Goal: Find specific page/section: Find specific page/section

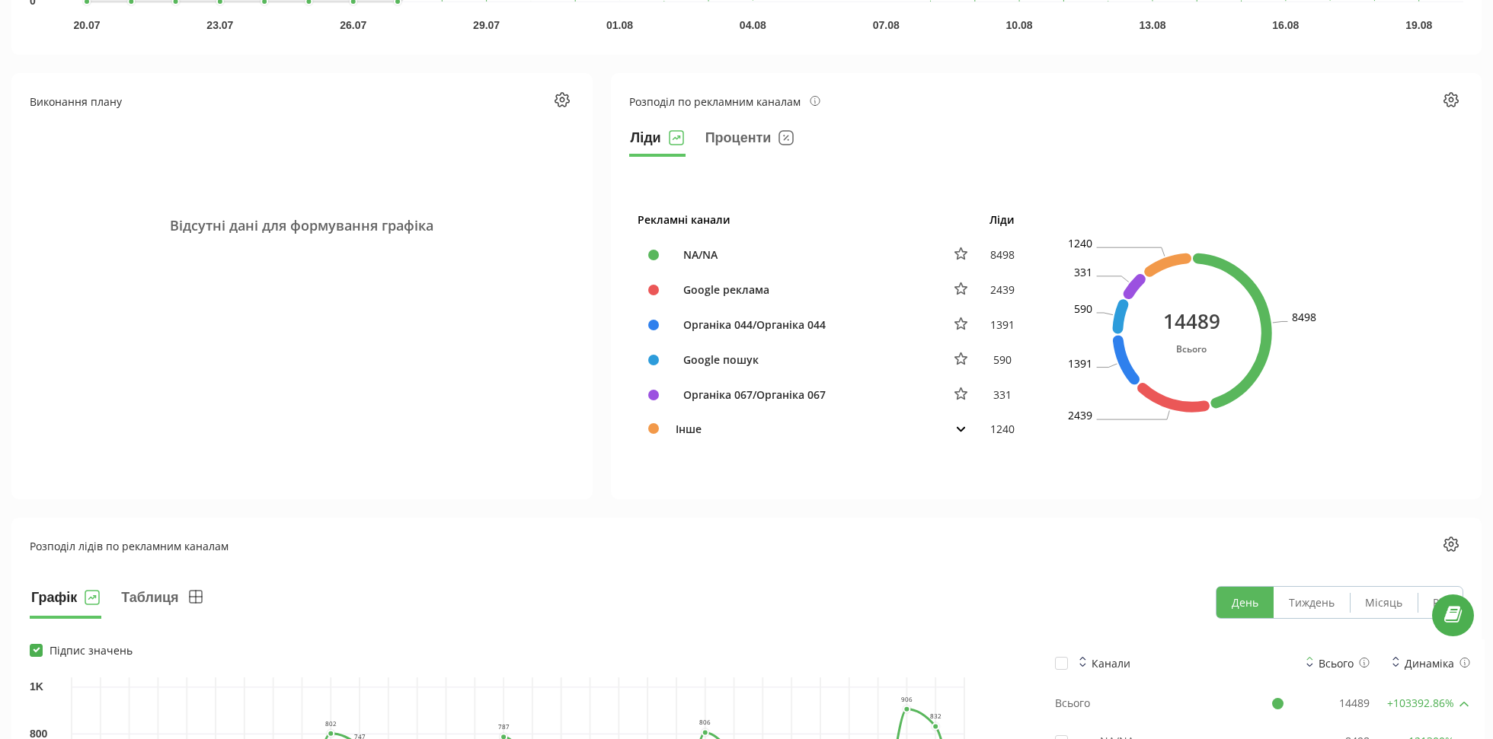
scroll to position [626, 0]
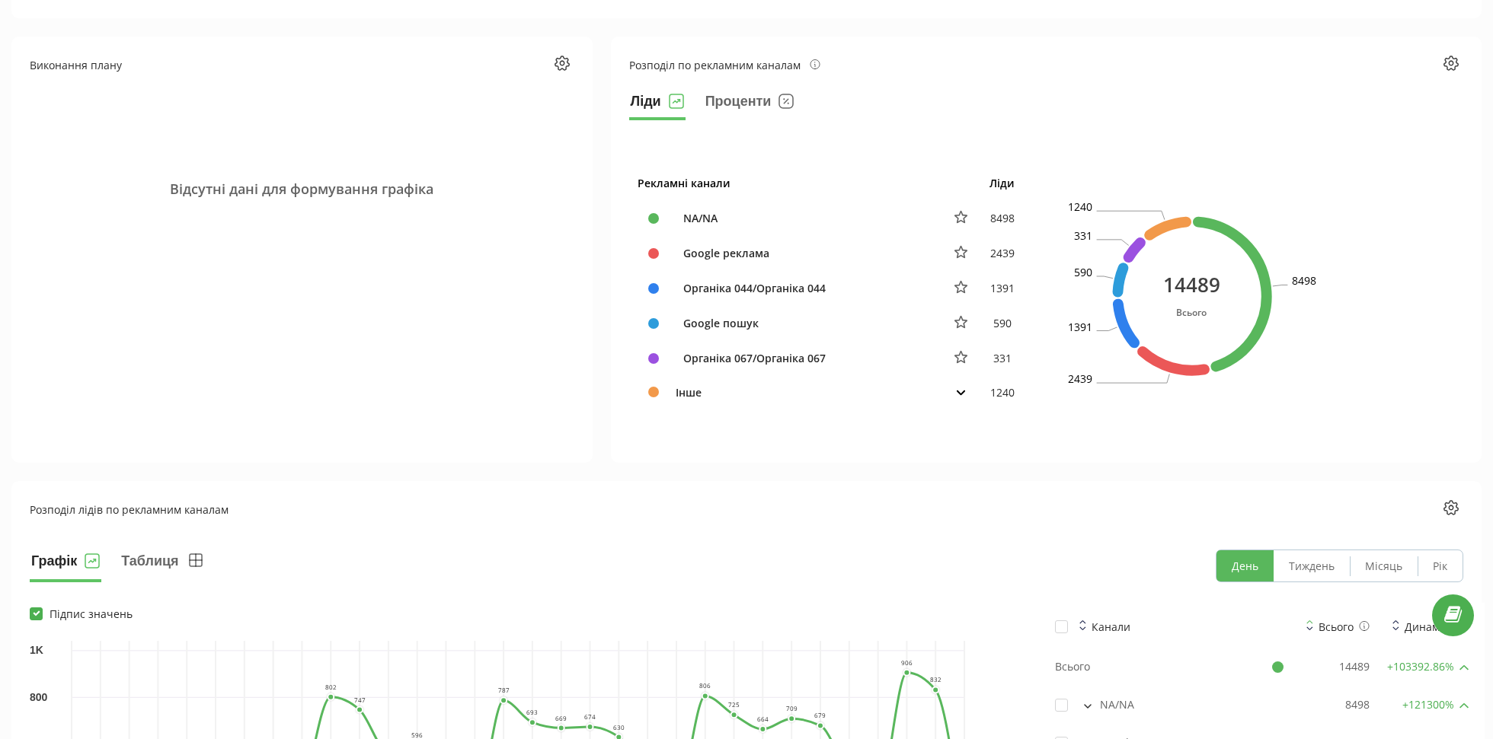
click at [681, 395] on td "Інше" at bounding box center [804, 392] width 274 height 33
click at [955, 385] on button at bounding box center [960, 392] width 19 height 14
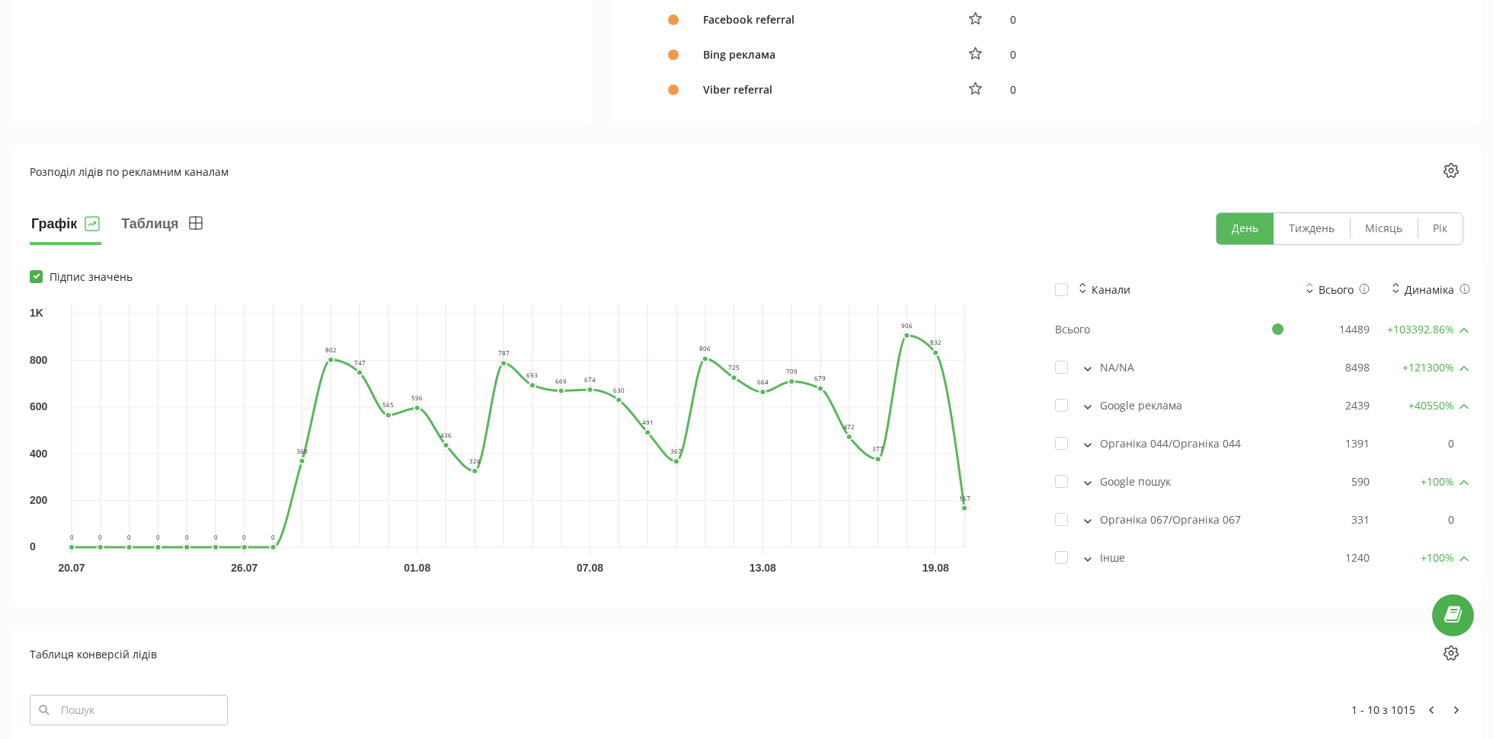
scroll to position [2157, 0]
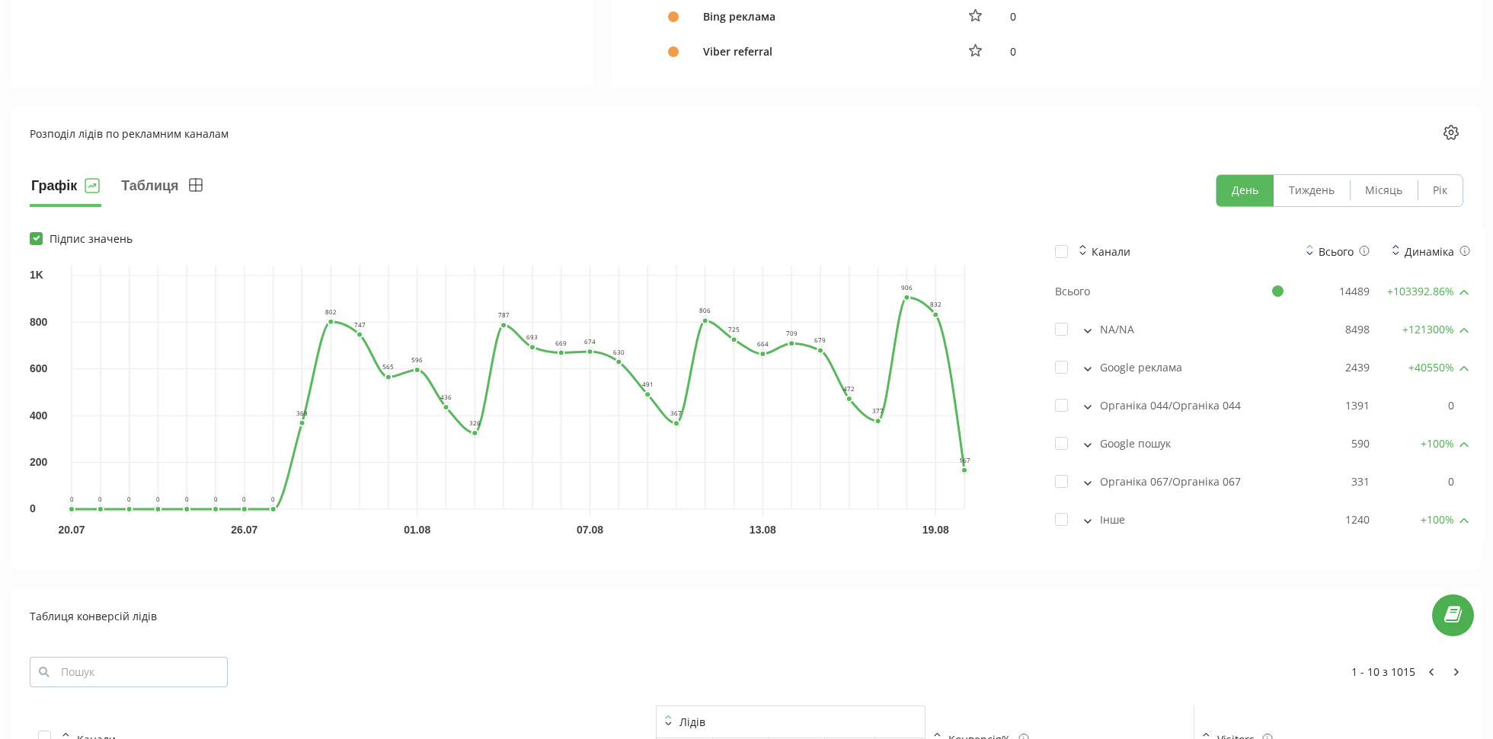
click at [1110, 513] on div "Інше" at bounding box center [1169, 520] width 228 height 15
click at [1094, 513] on button at bounding box center [1087, 520] width 17 height 14
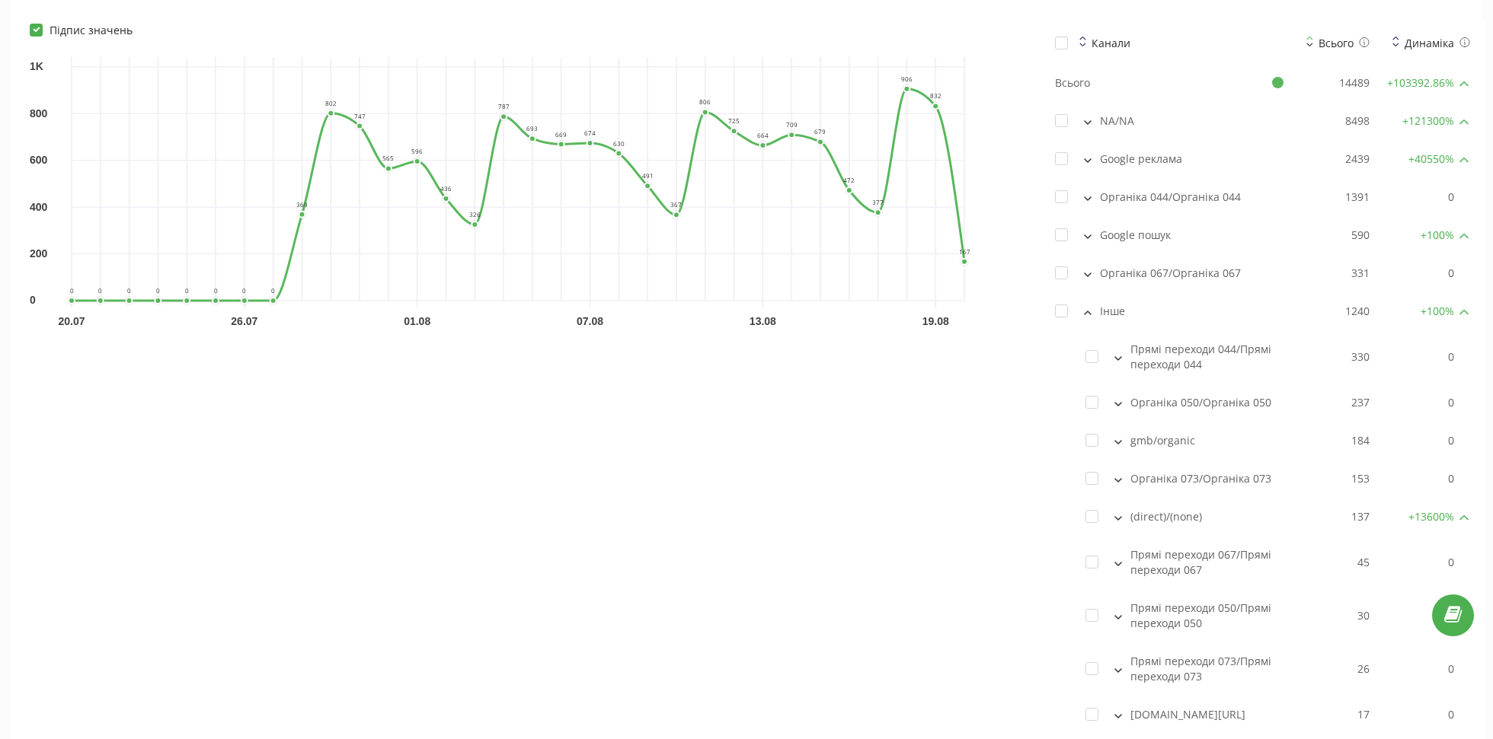
scroll to position [2336, 0]
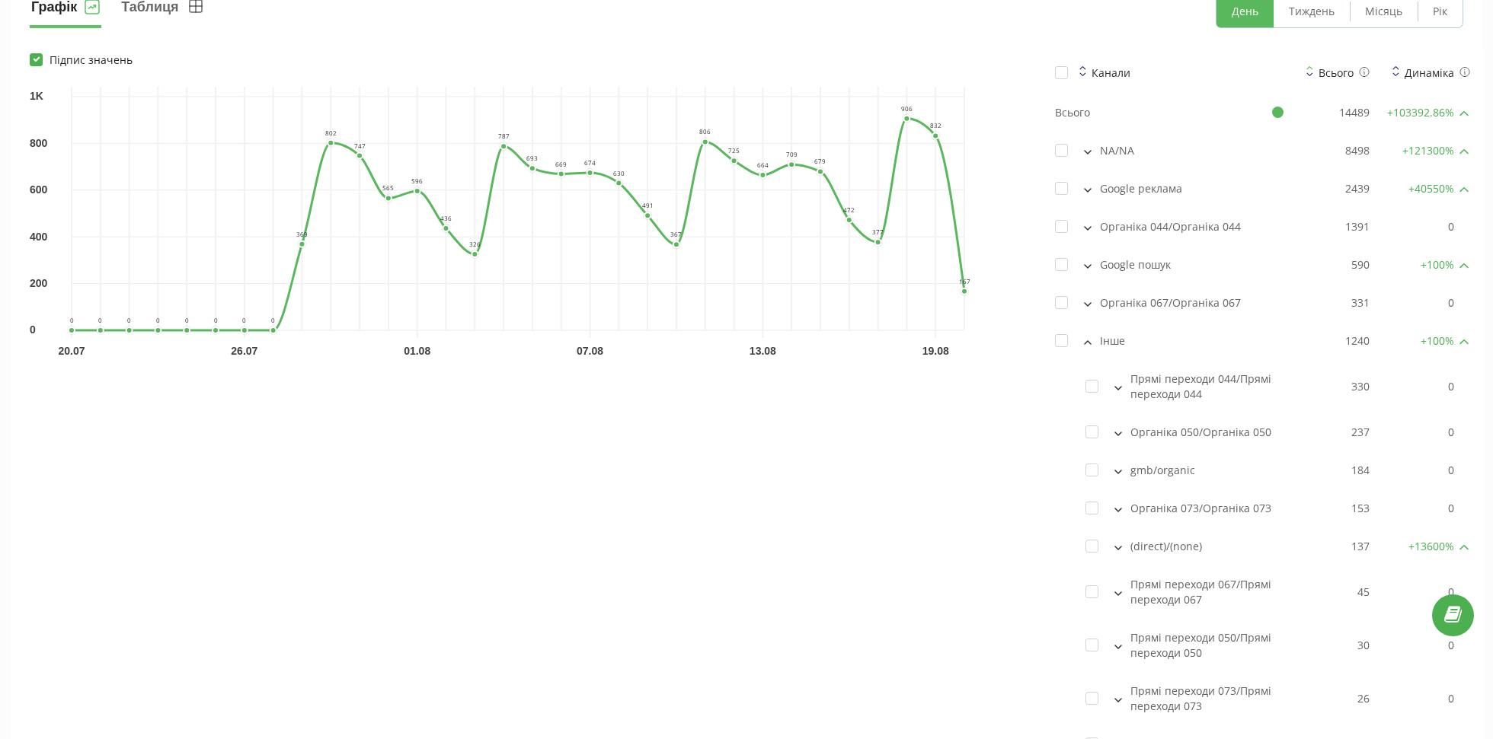
click at [1085, 259] on button at bounding box center [1087, 265] width 17 height 14
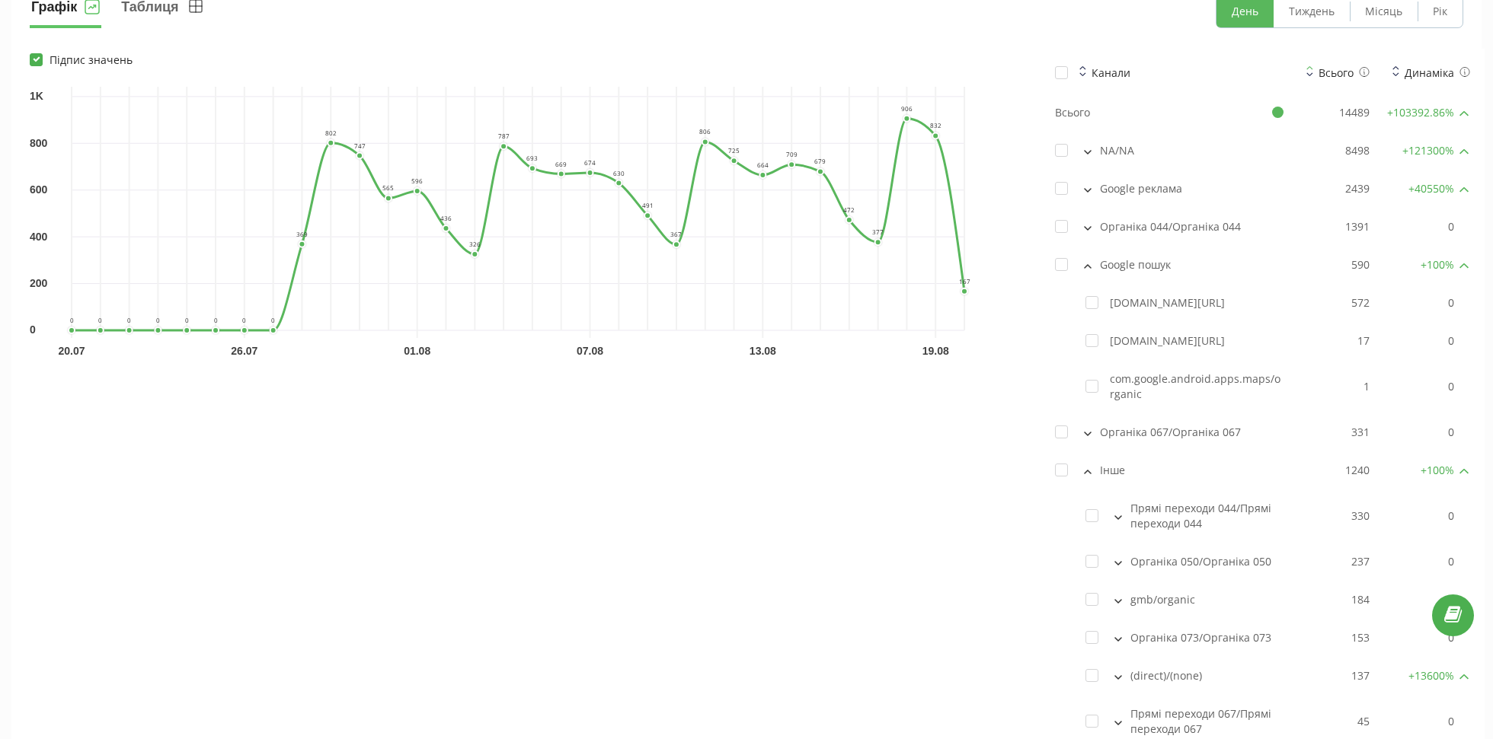
click at [1087, 258] on button at bounding box center [1087, 265] width 17 height 14
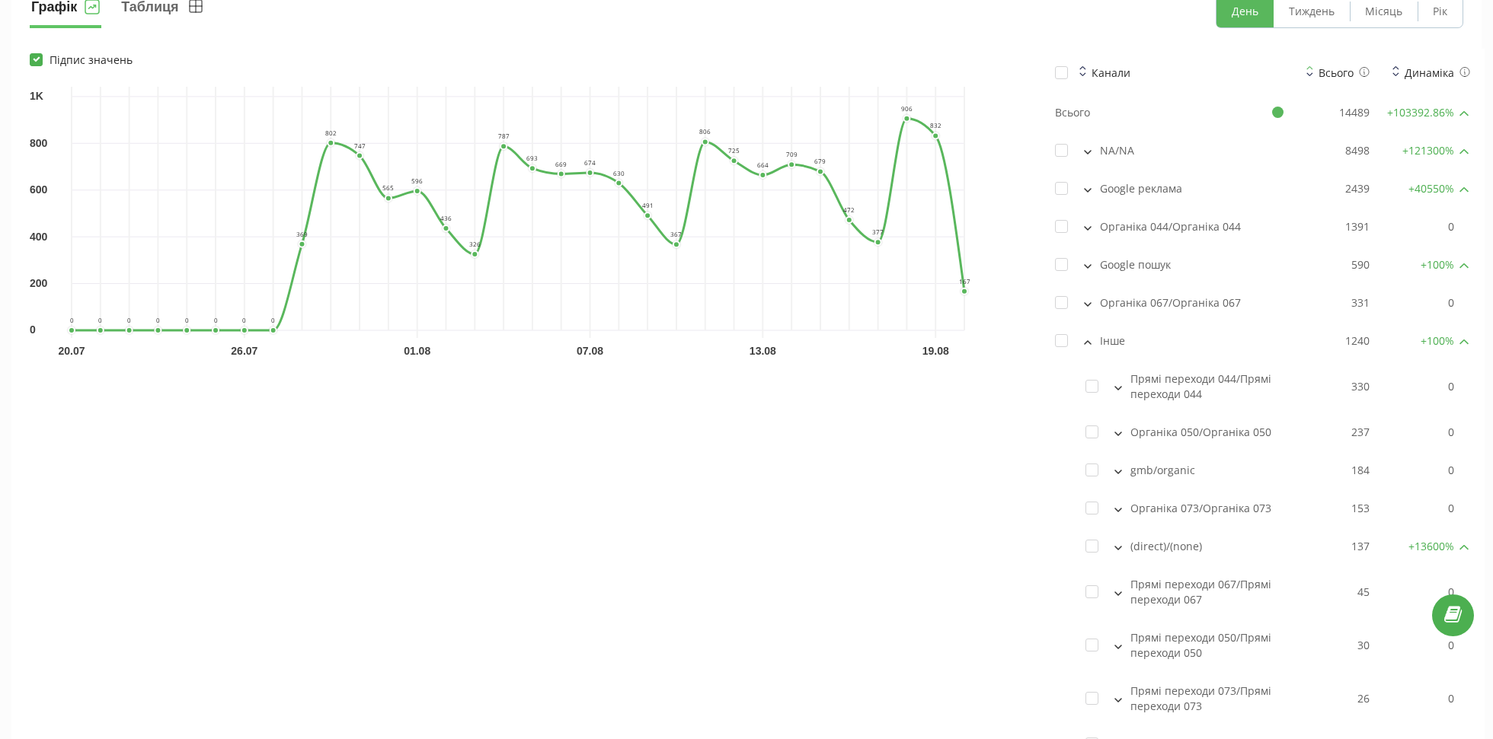
click at [1088, 334] on button at bounding box center [1087, 341] width 17 height 14
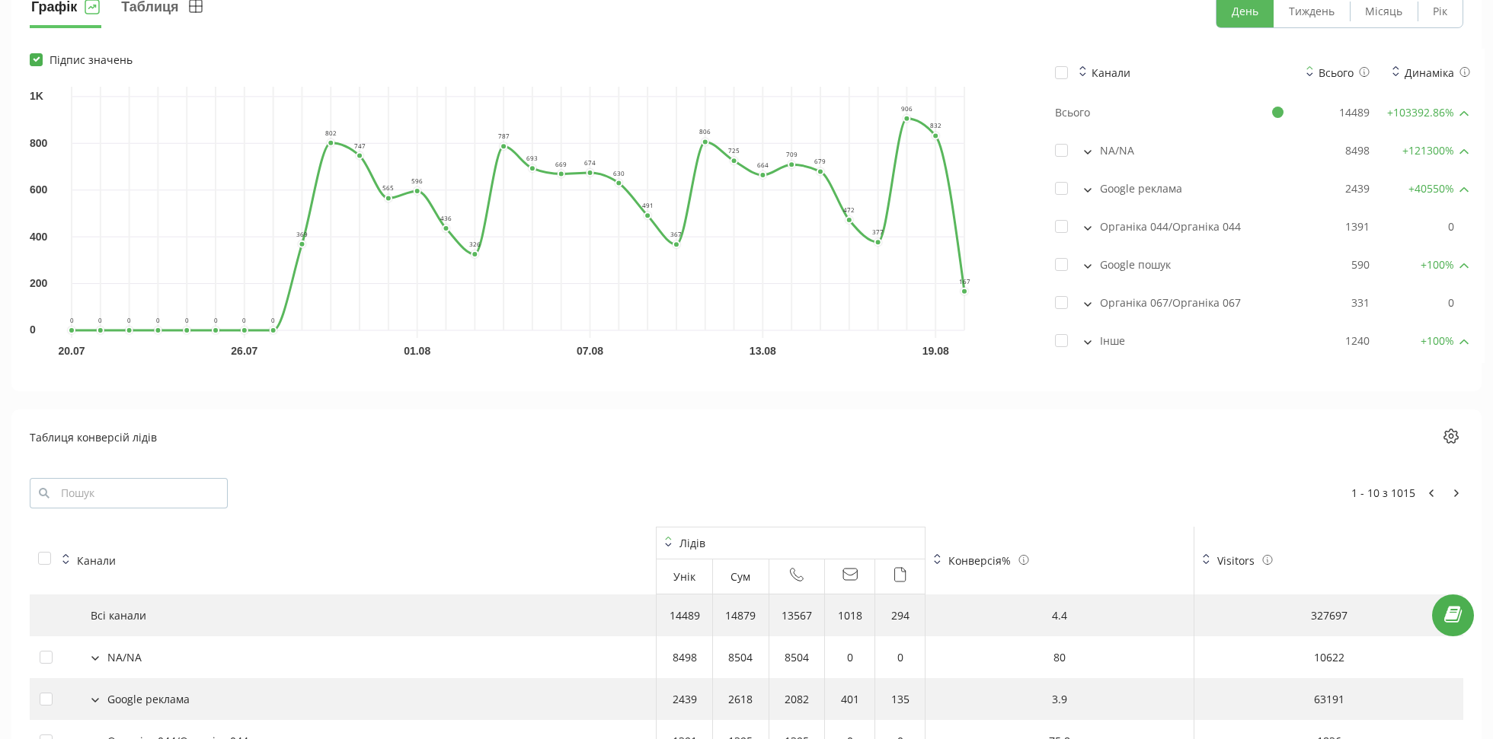
click at [1092, 298] on button at bounding box center [1087, 303] width 17 height 14
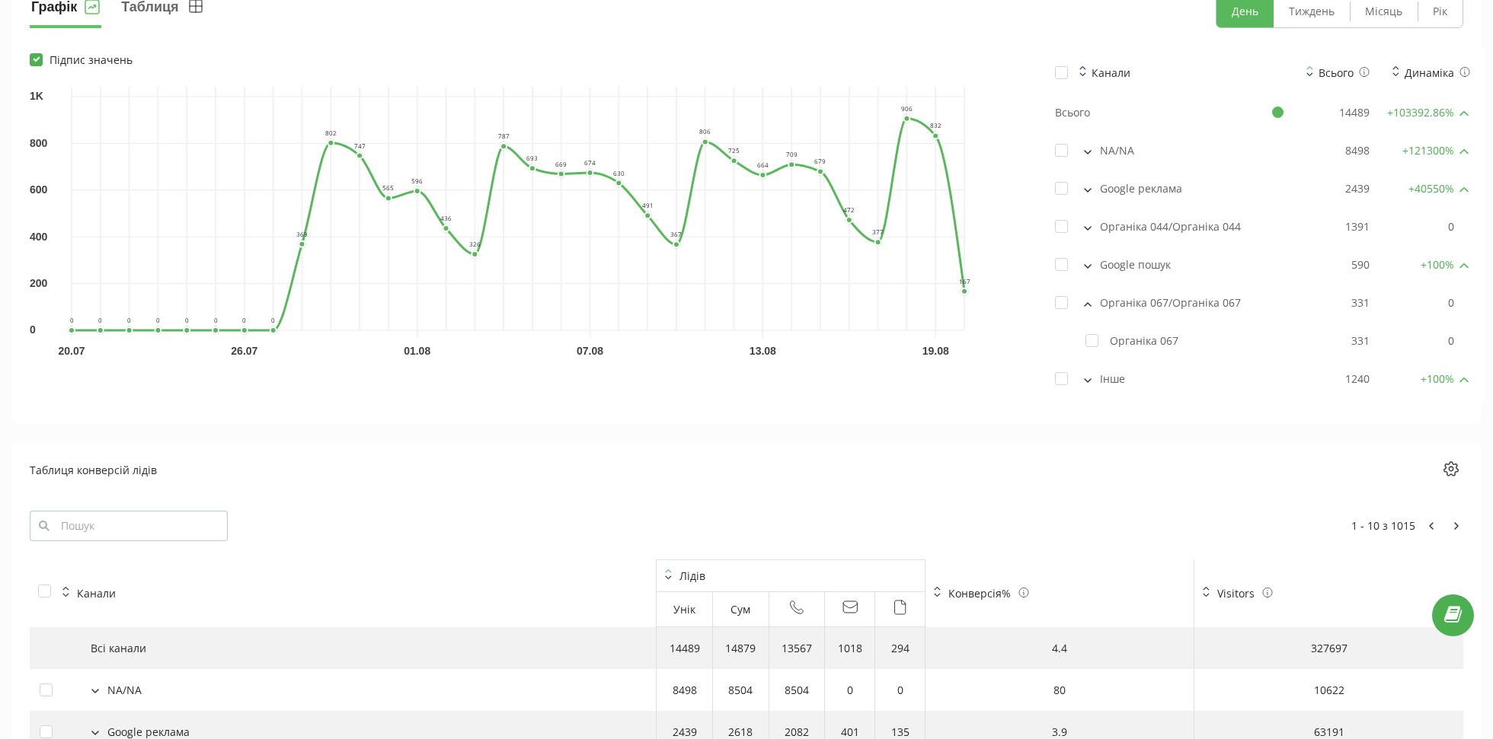
click at [1092, 298] on button at bounding box center [1087, 303] width 17 height 14
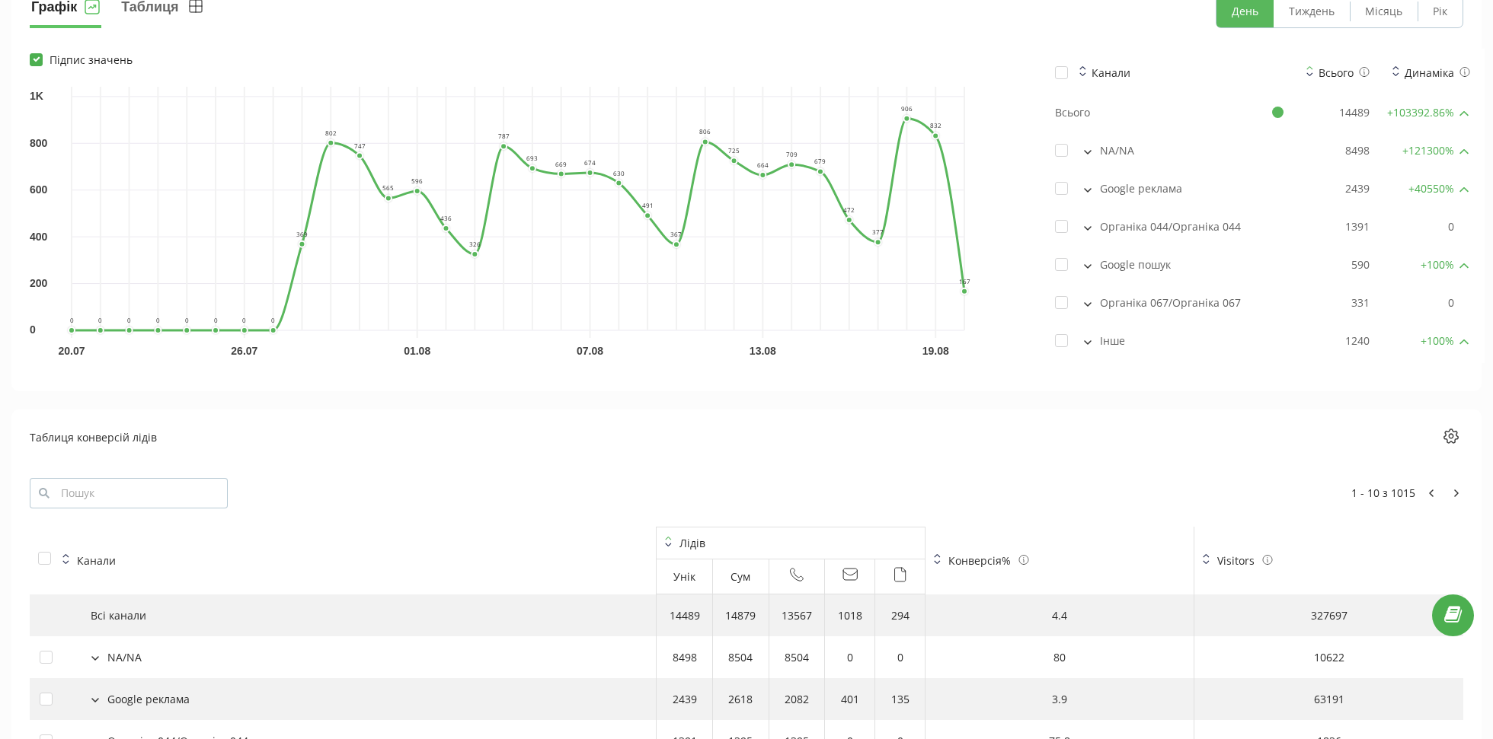
click at [1105, 334] on div "Інше" at bounding box center [1169, 341] width 228 height 15
click at [1096, 334] on div "Інше" at bounding box center [1169, 341] width 228 height 15
click at [1088, 341] on icon at bounding box center [1087, 342] width 6 height 3
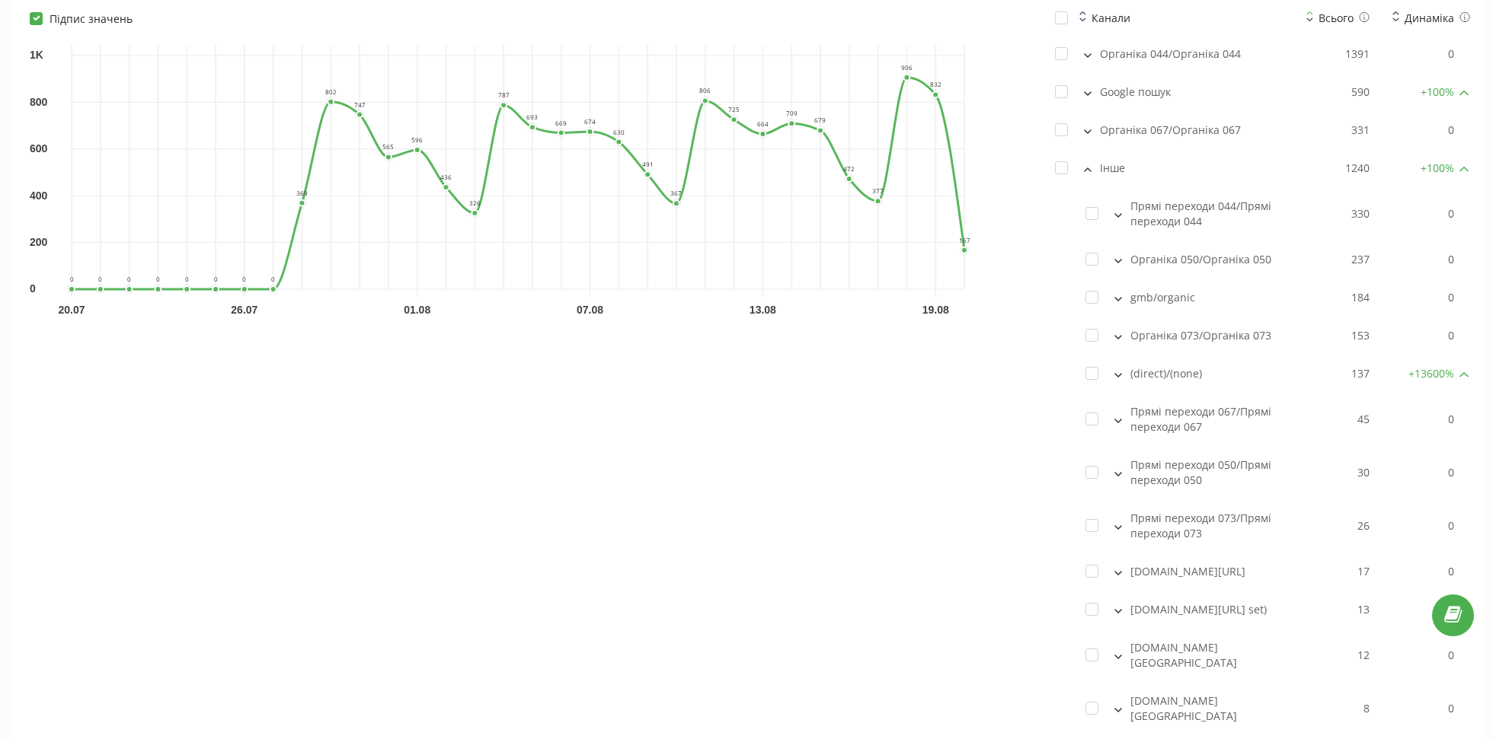
scroll to position [2510, 0]
click at [1119, 295] on icon at bounding box center [1118, 297] width 8 height 5
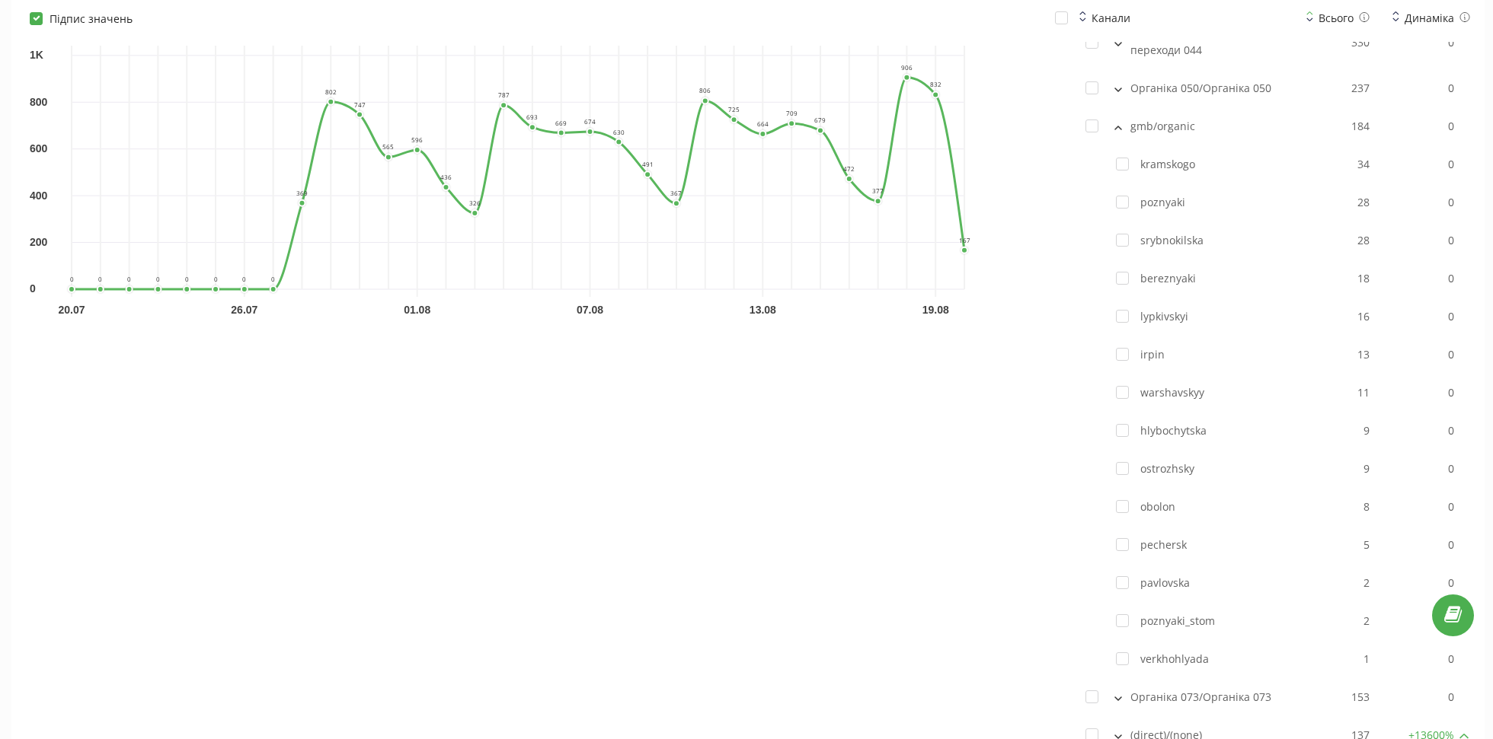
scroll to position [2588, 0]
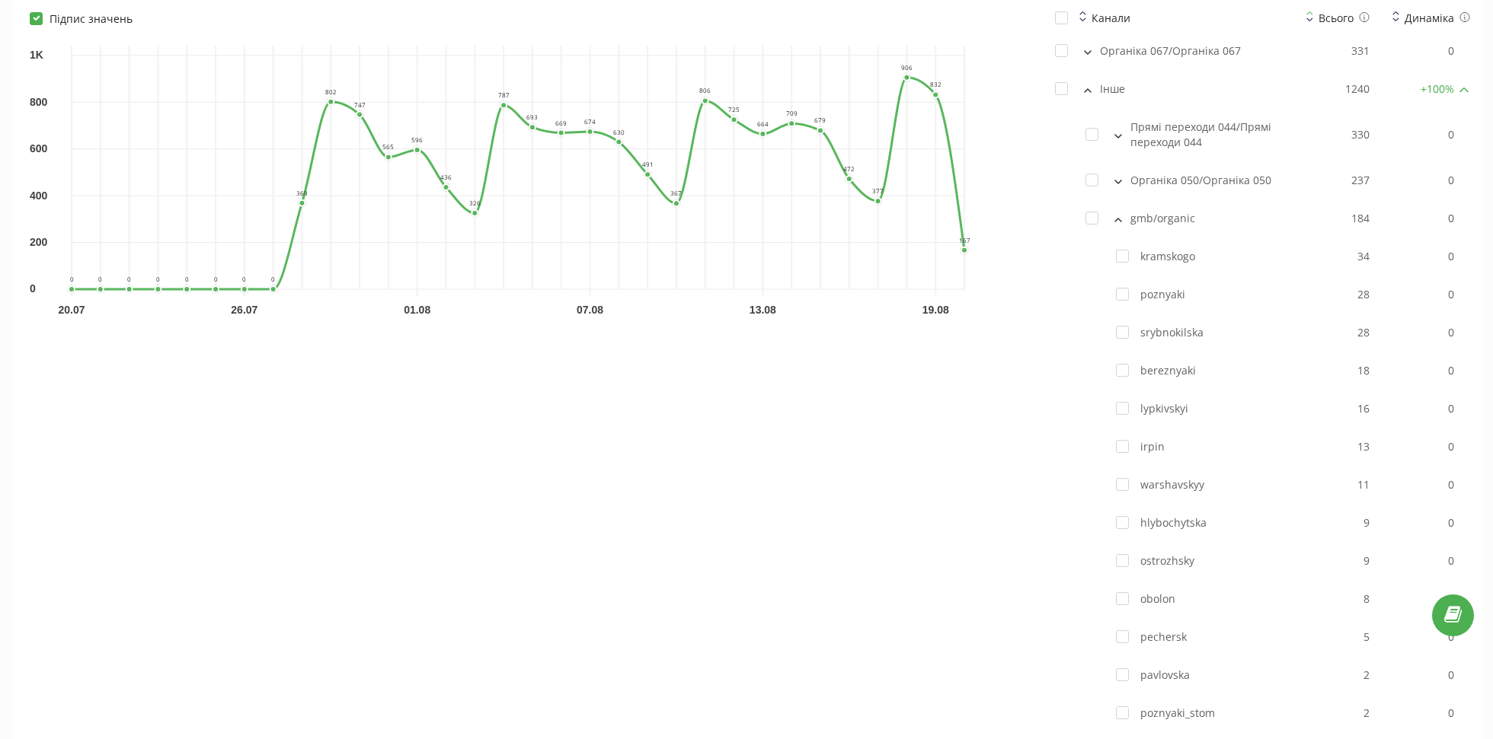
click at [1116, 214] on button at bounding box center [1118, 219] width 17 height 14
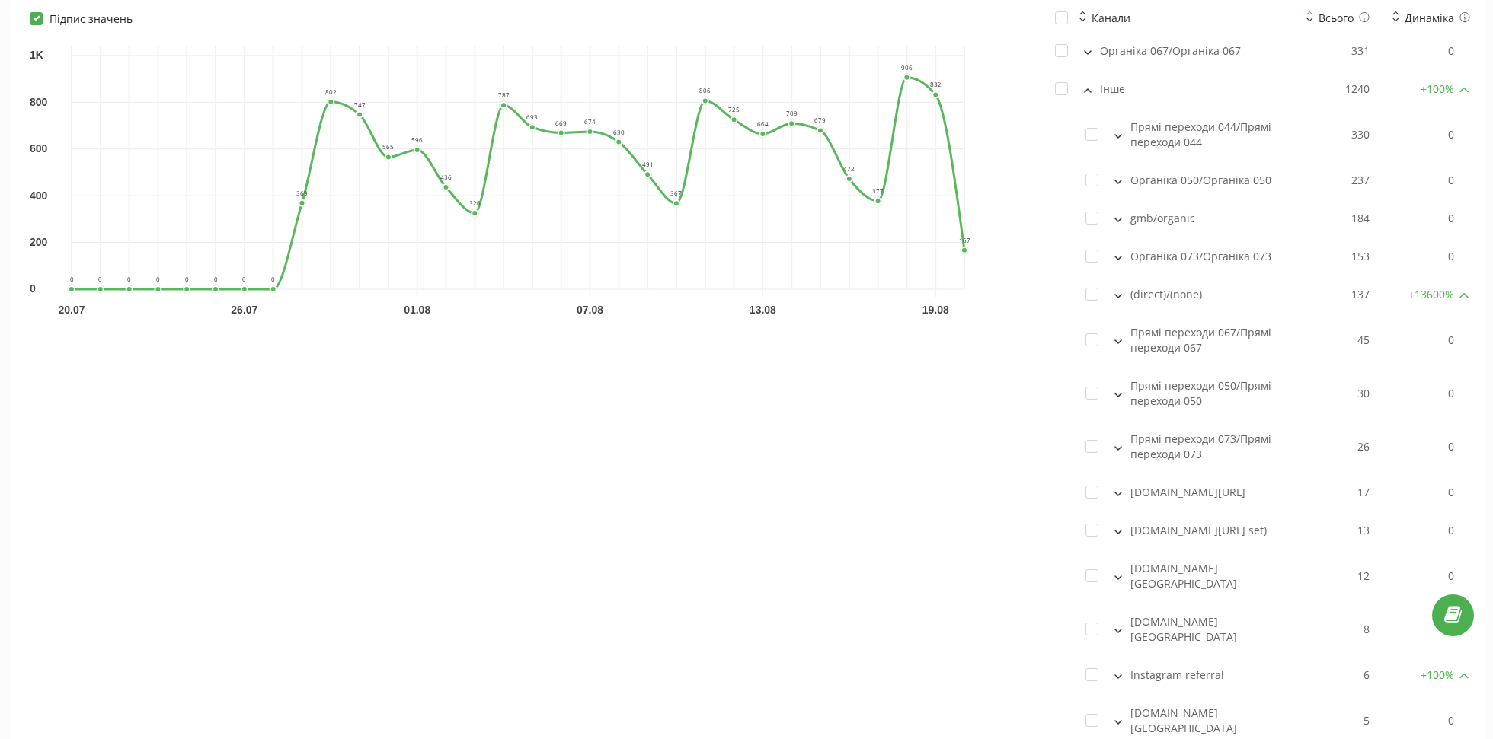
click at [1118, 294] on div at bounding box center [1168, 295] width 257 height 44
click at [1118, 288] on button at bounding box center [1118, 295] width 17 height 14
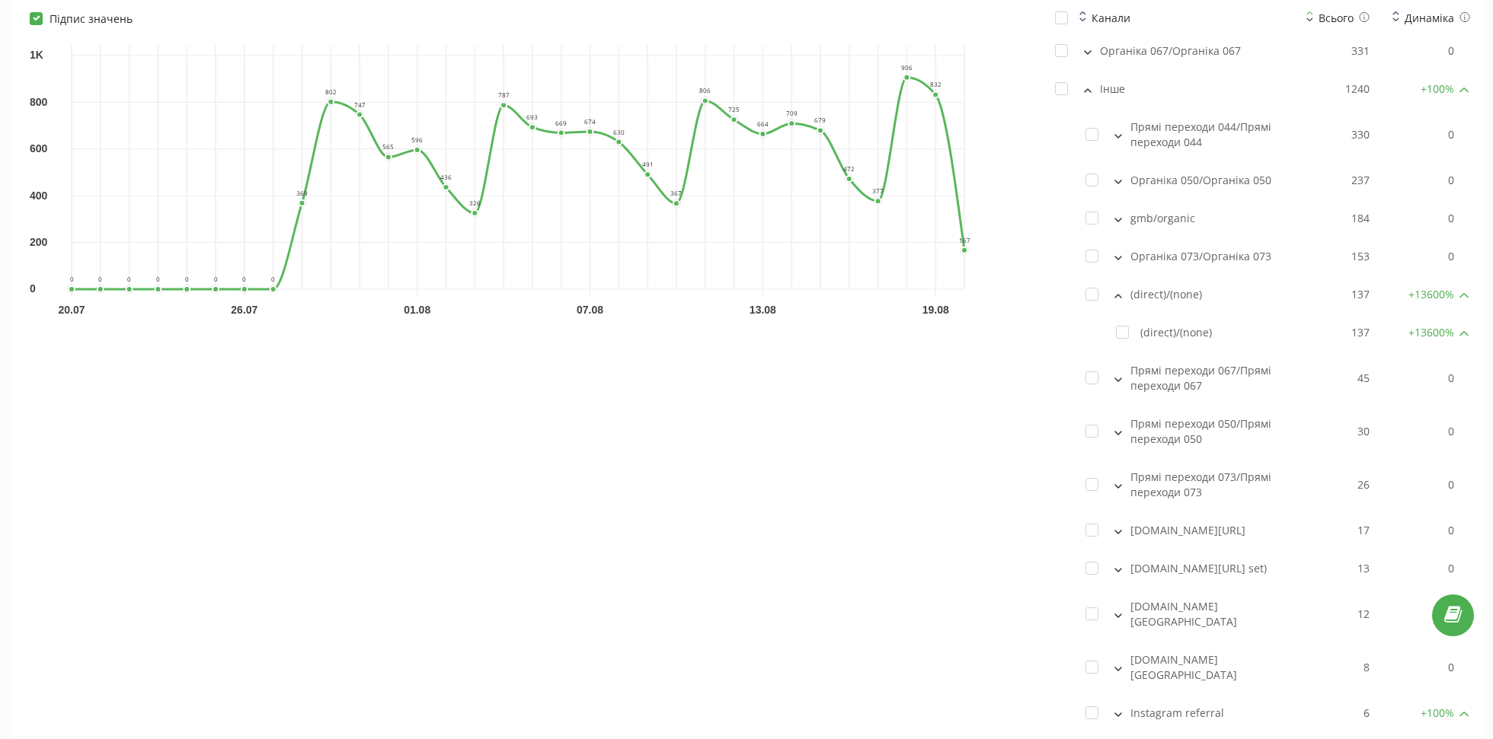
click at [1122, 288] on button at bounding box center [1118, 295] width 17 height 14
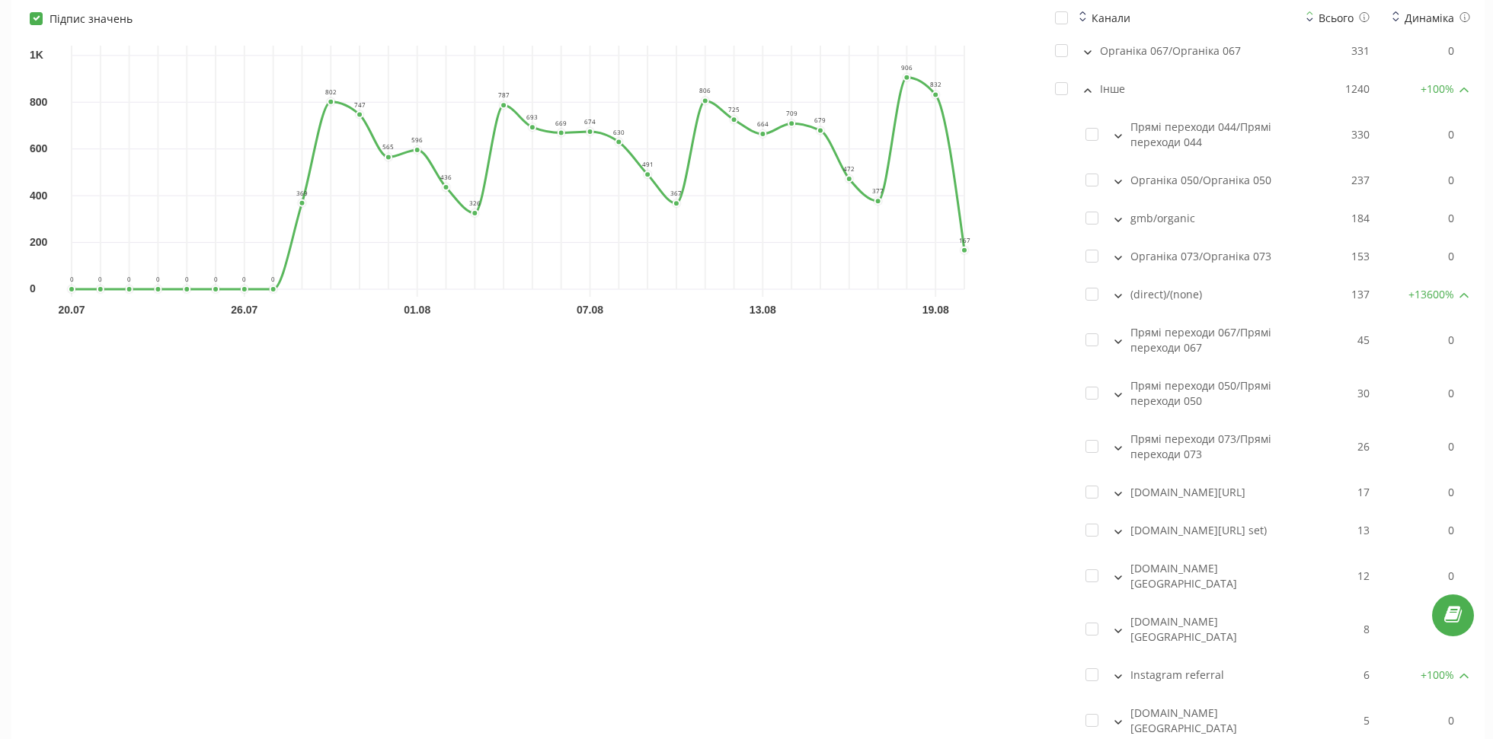
click at [1118, 388] on button at bounding box center [1118, 394] width 17 height 14
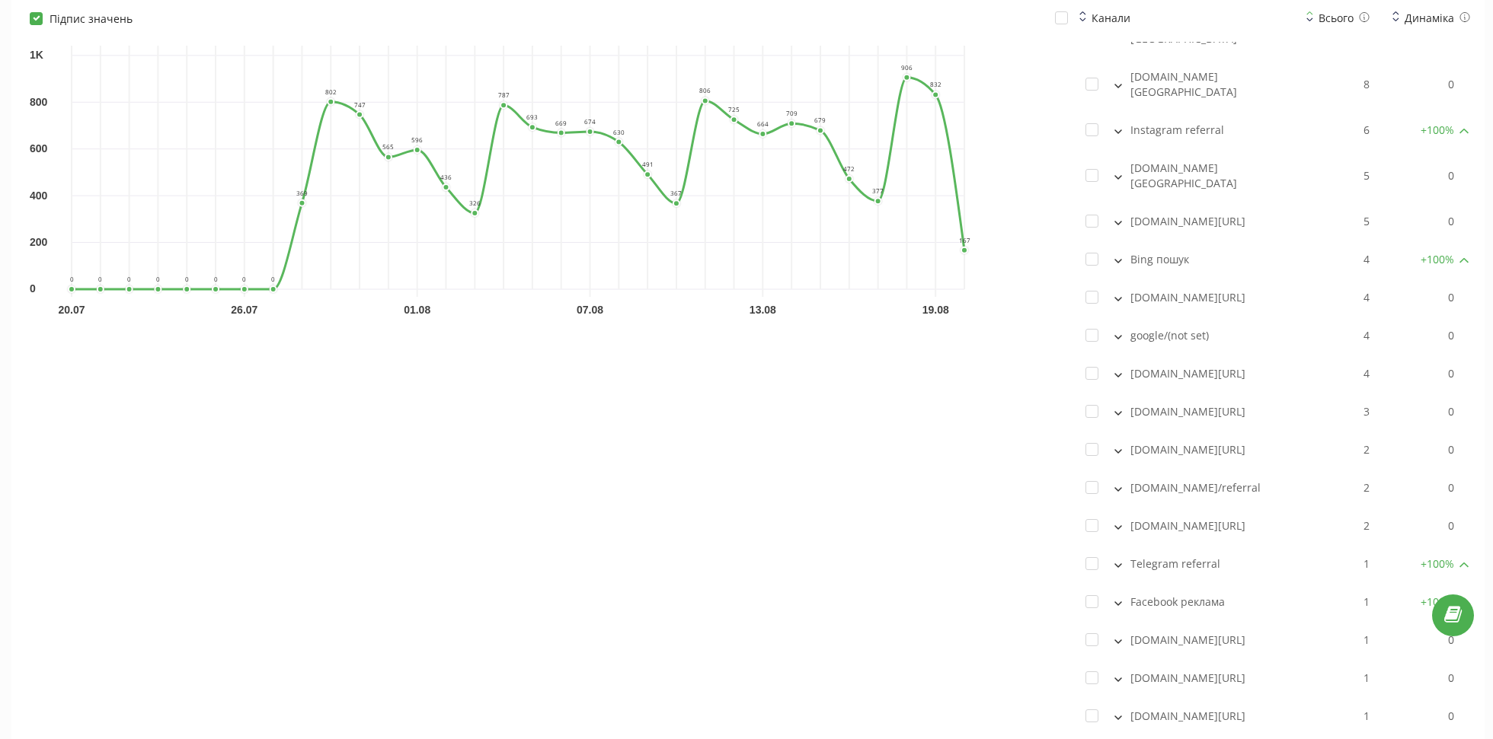
scroll to position [3134, 0]
click at [1119, 357] on div at bounding box center [1168, 335] width 257 height 44
click at [1119, 345] on div at bounding box center [1168, 335] width 257 height 44
click at [1119, 339] on icon at bounding box center [1118, 336] width 8 height 5
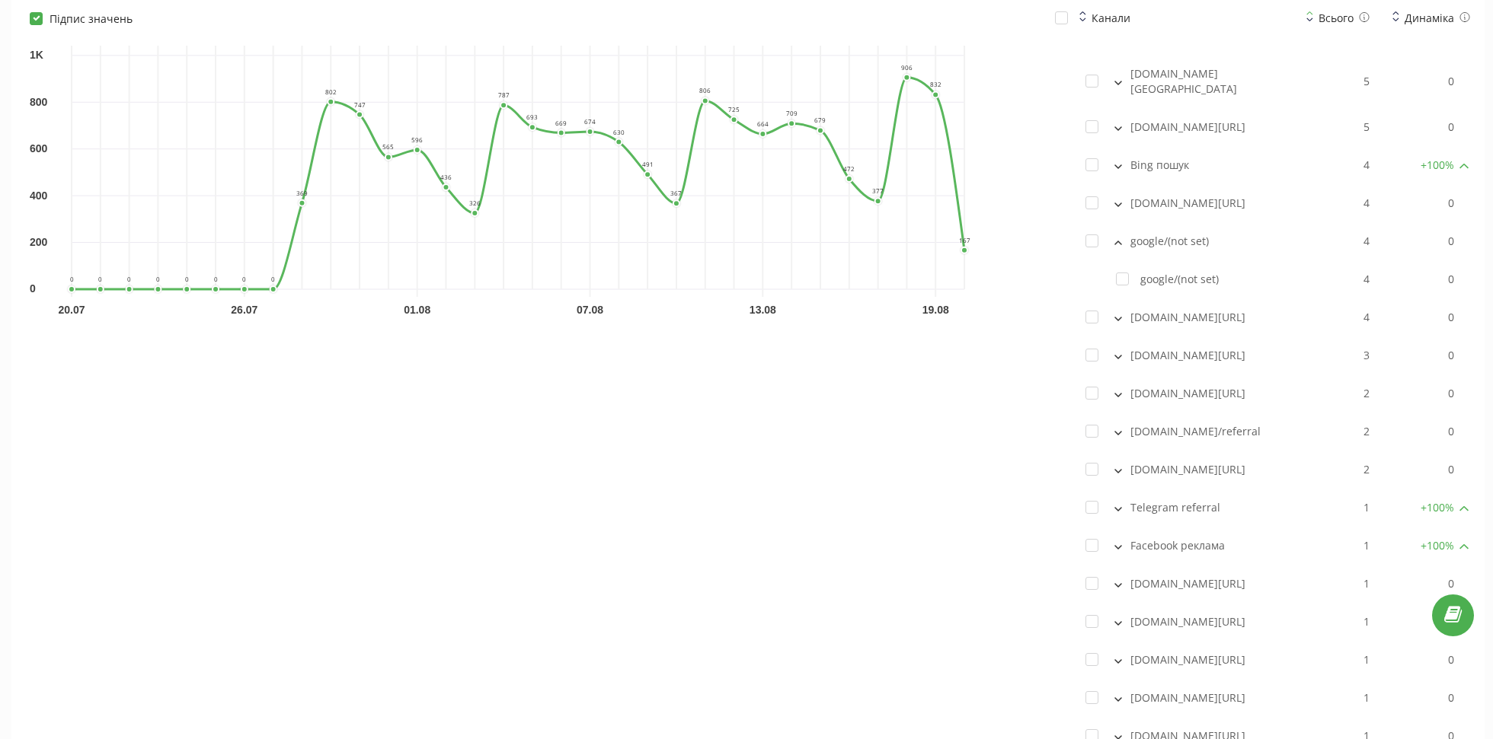
scroll to position [3247, 0]
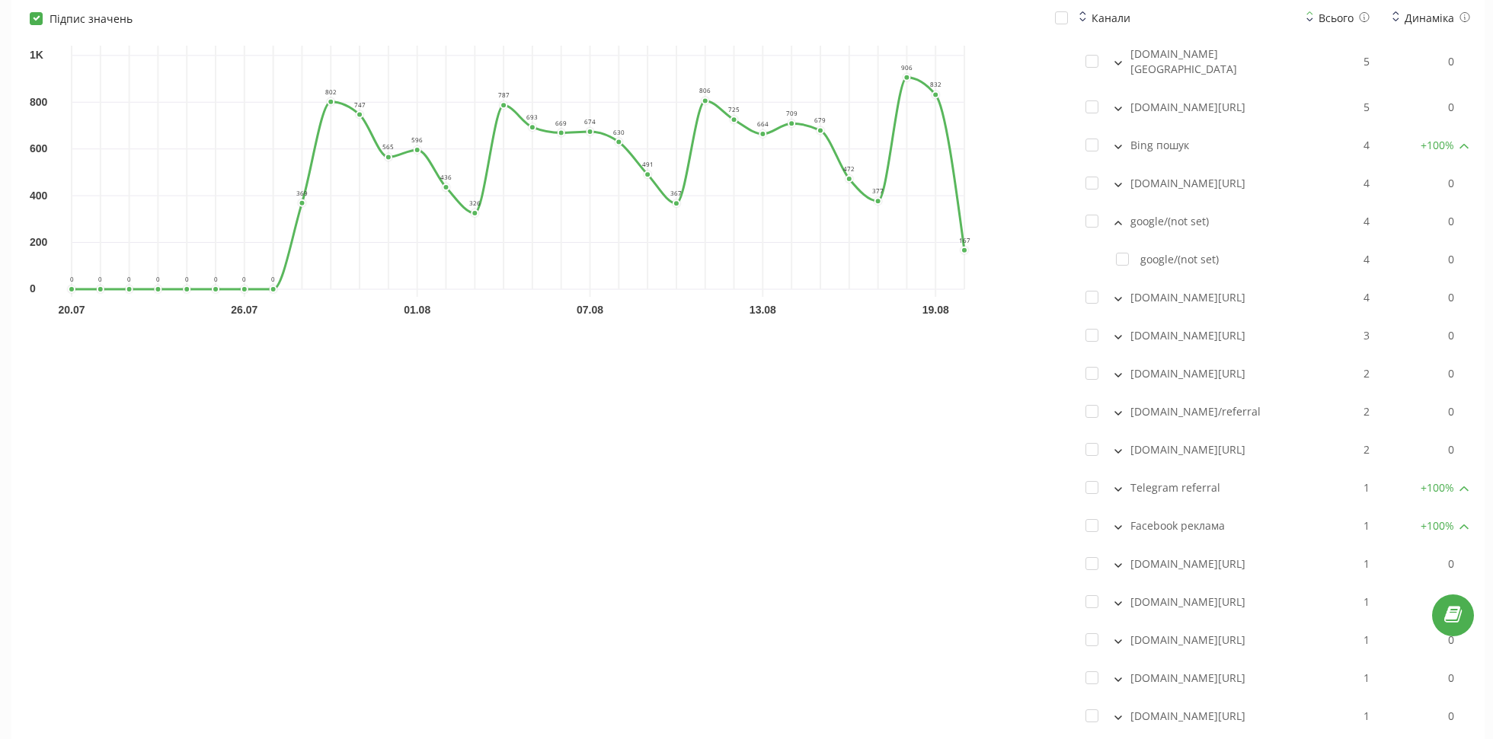
click at [1110, 228] on button at bounding box center [1118, 222] width 17 height 14
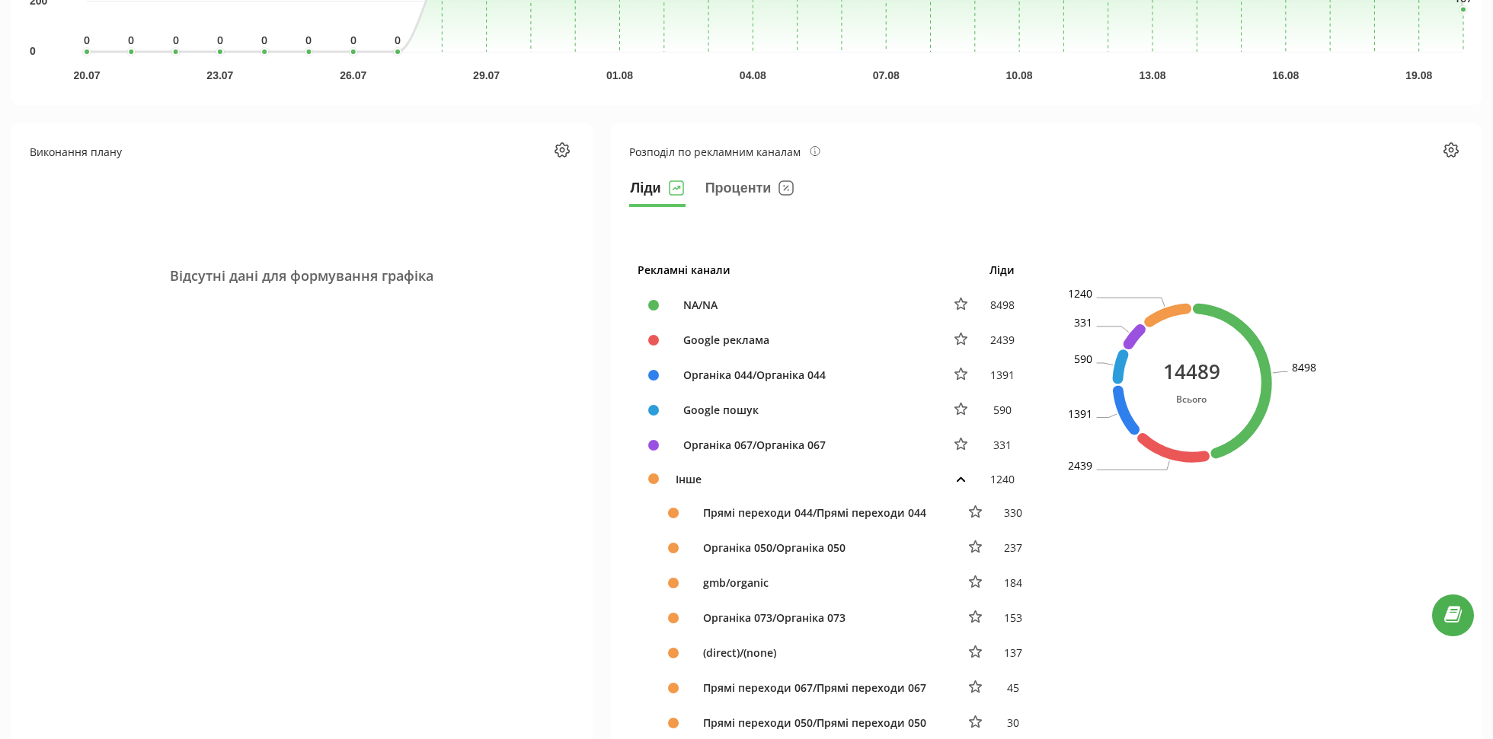
scroll to position [0, 0]
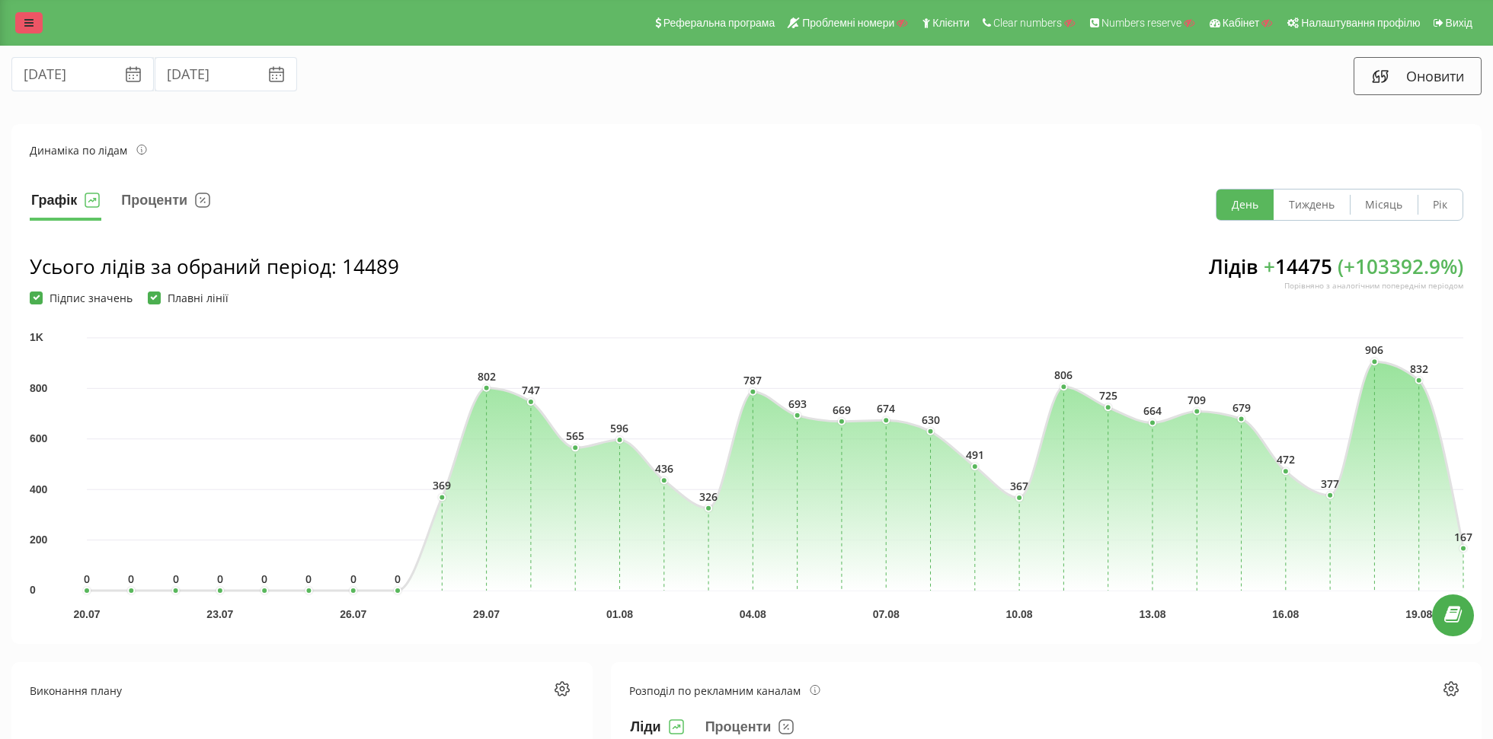
click at [27, 12] on link at bounding box center [28, 22] width 27 height 21
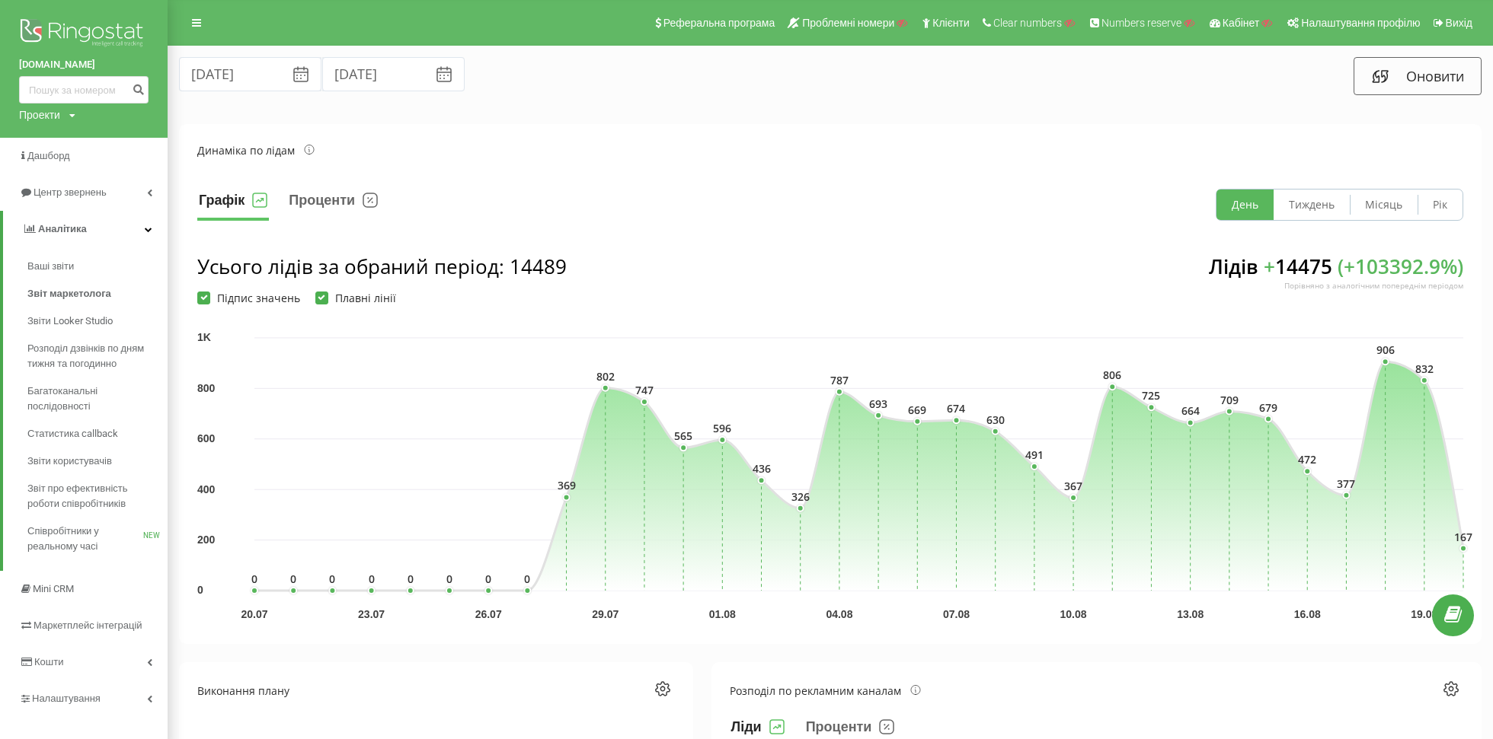
click at [26, 122] on div "Проекти" at bounding box center [39, 114] width 41 height 15
click at [46, 134] on input "text" at bounding box center [62, 138] width 76 height 22
type input "steplo.com.ua"
click at [110, 144] on link "Пошук" at bounding box center [122, 138] width 45 height 22
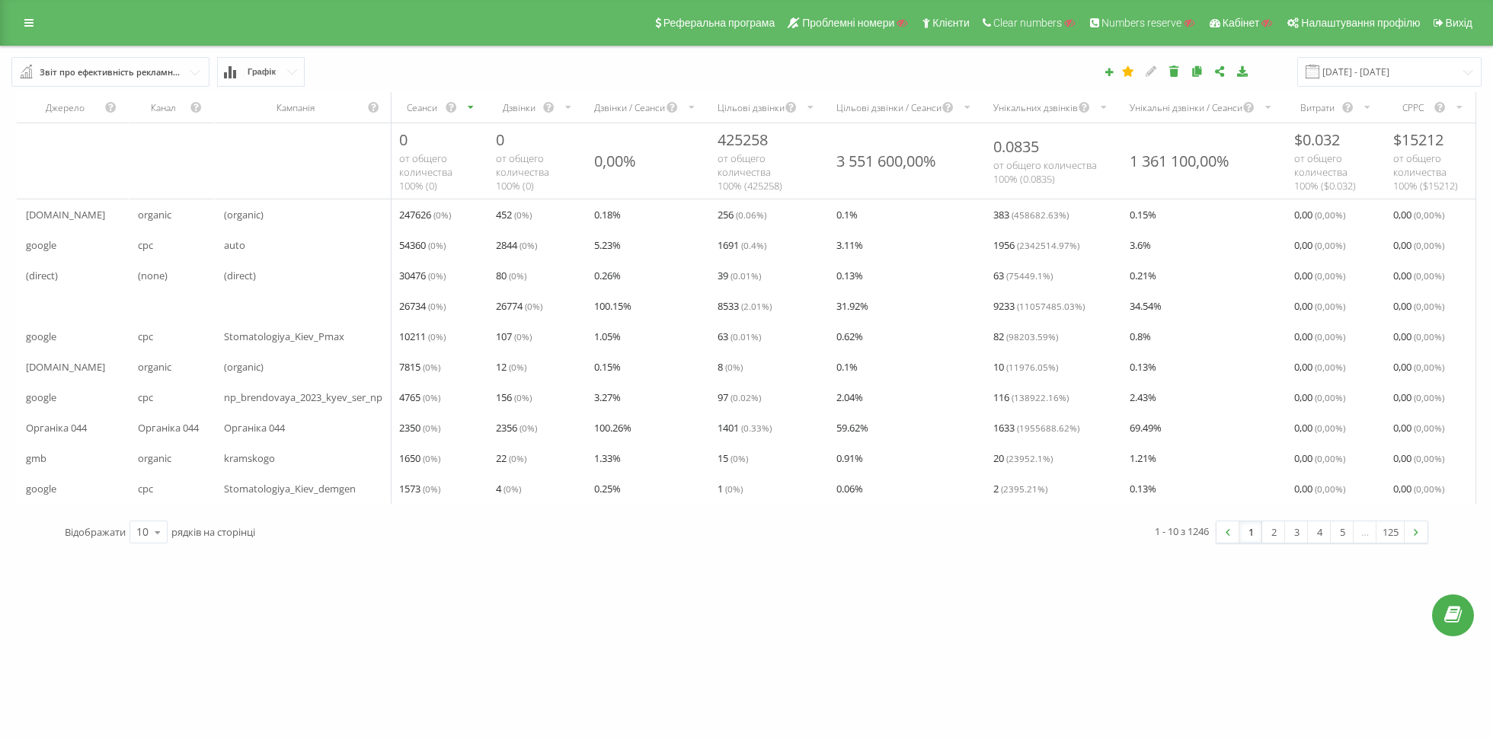
click at [95, 69] on div "Звіт про ефективність рекламних кампаній" at bounding box center [111, 72] width 143 height 17
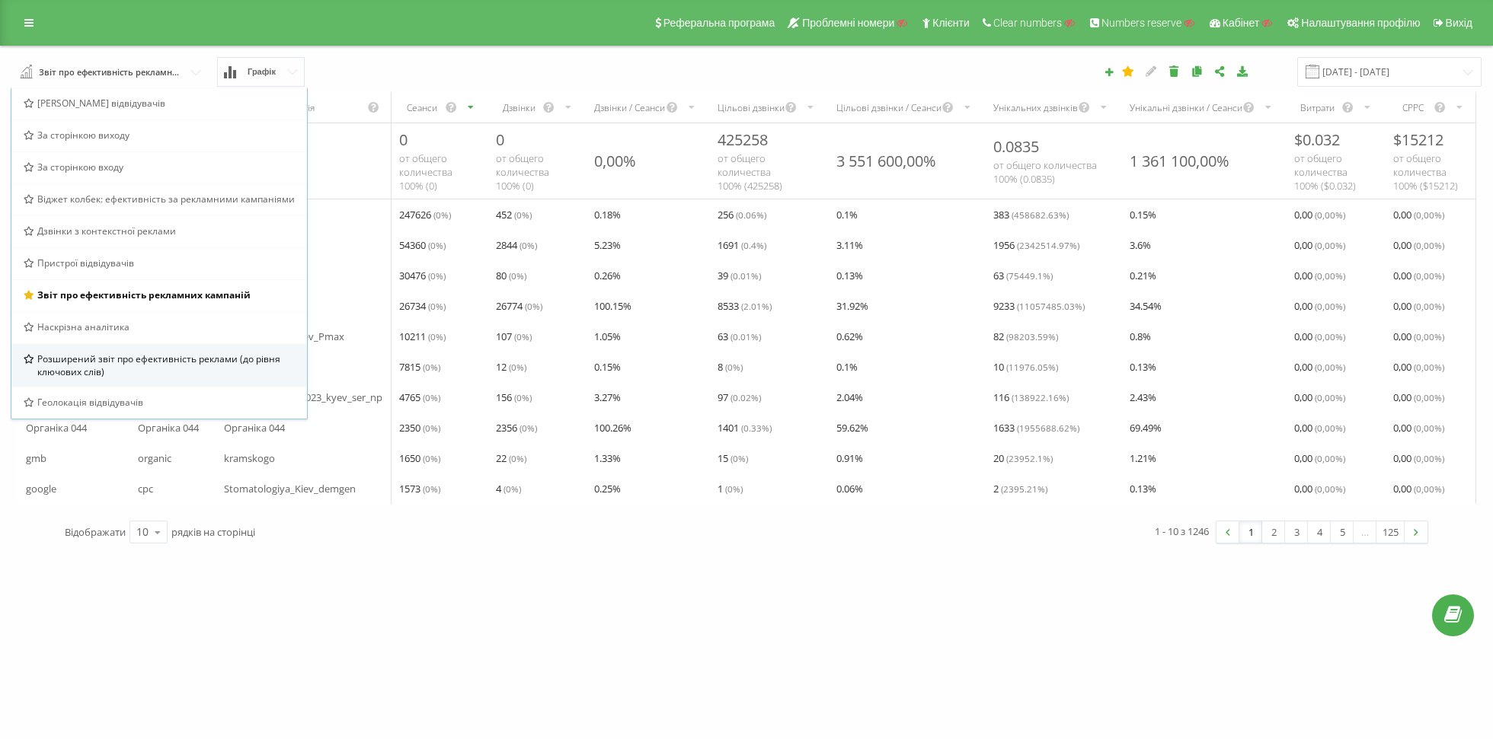
click at [119, 375] on span "Розширений звіт про ефективність реклами (до рівня ключових слів)" at bounding box center [166, 366] width 258 height 26
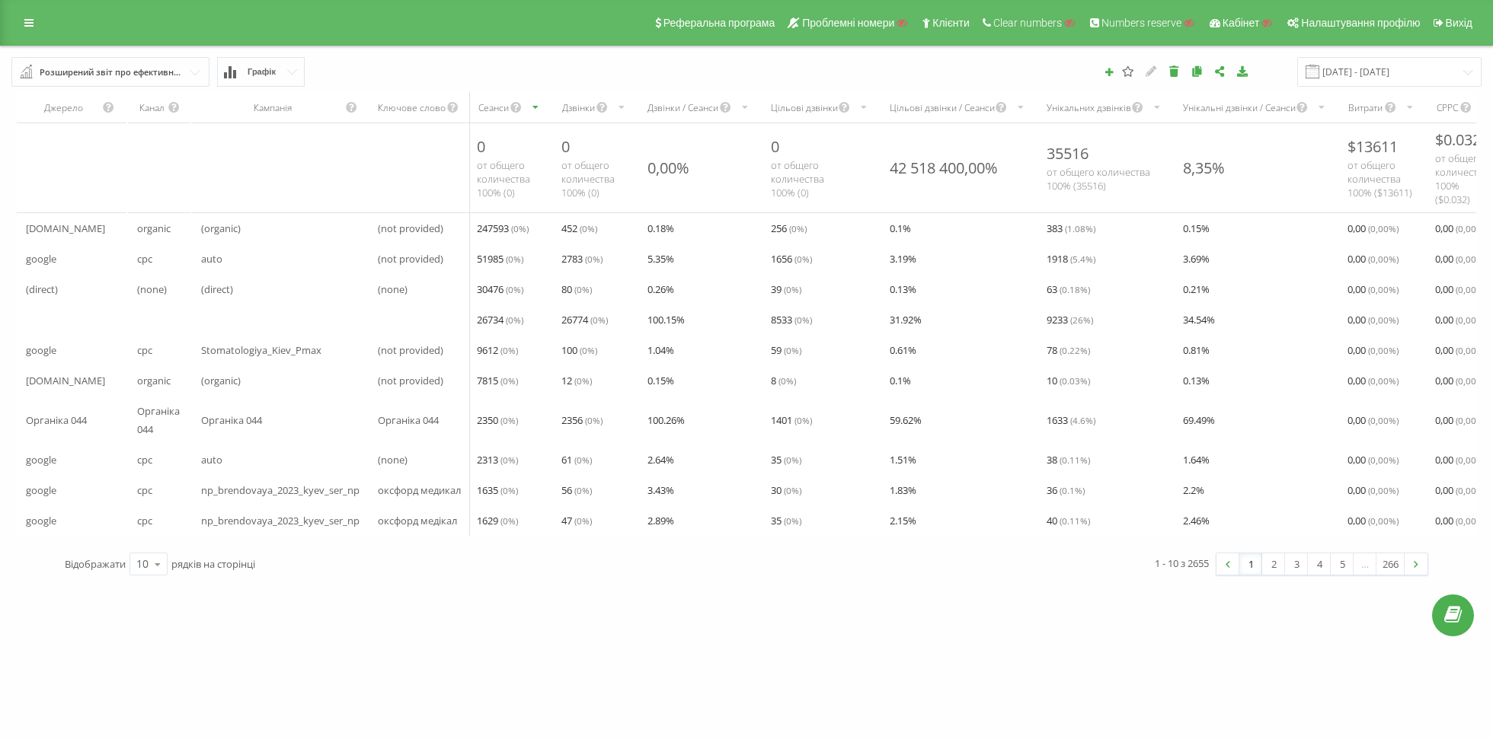
click at [86, 75] on div "Розширений звіт про ефективність реклами (до рівня ключових слів)" at bounding box center [111, 72] width 143 height 17
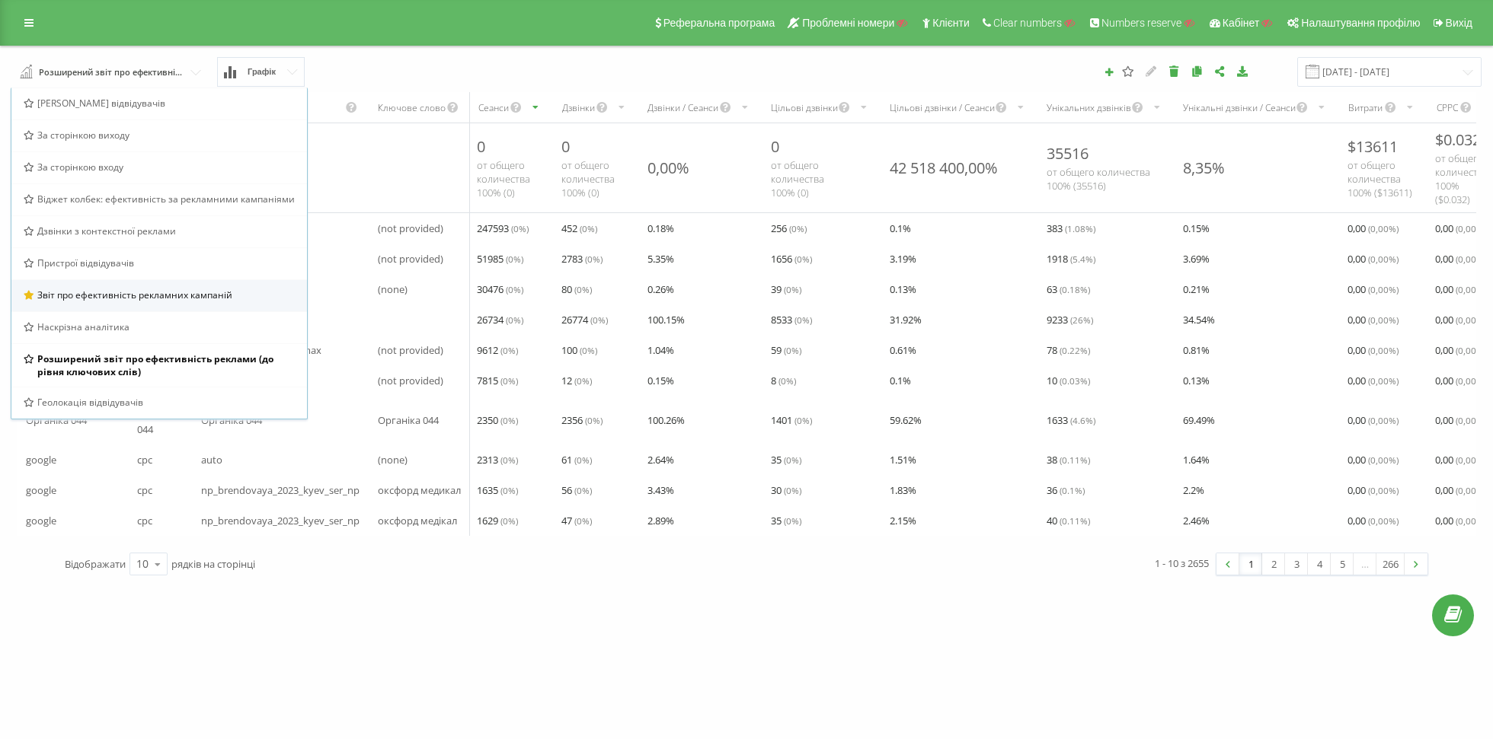
click at [96, 298] on span "Звіт про ефективність рекламних кампаній" at bounding box center [134, 295] width 195 height 13
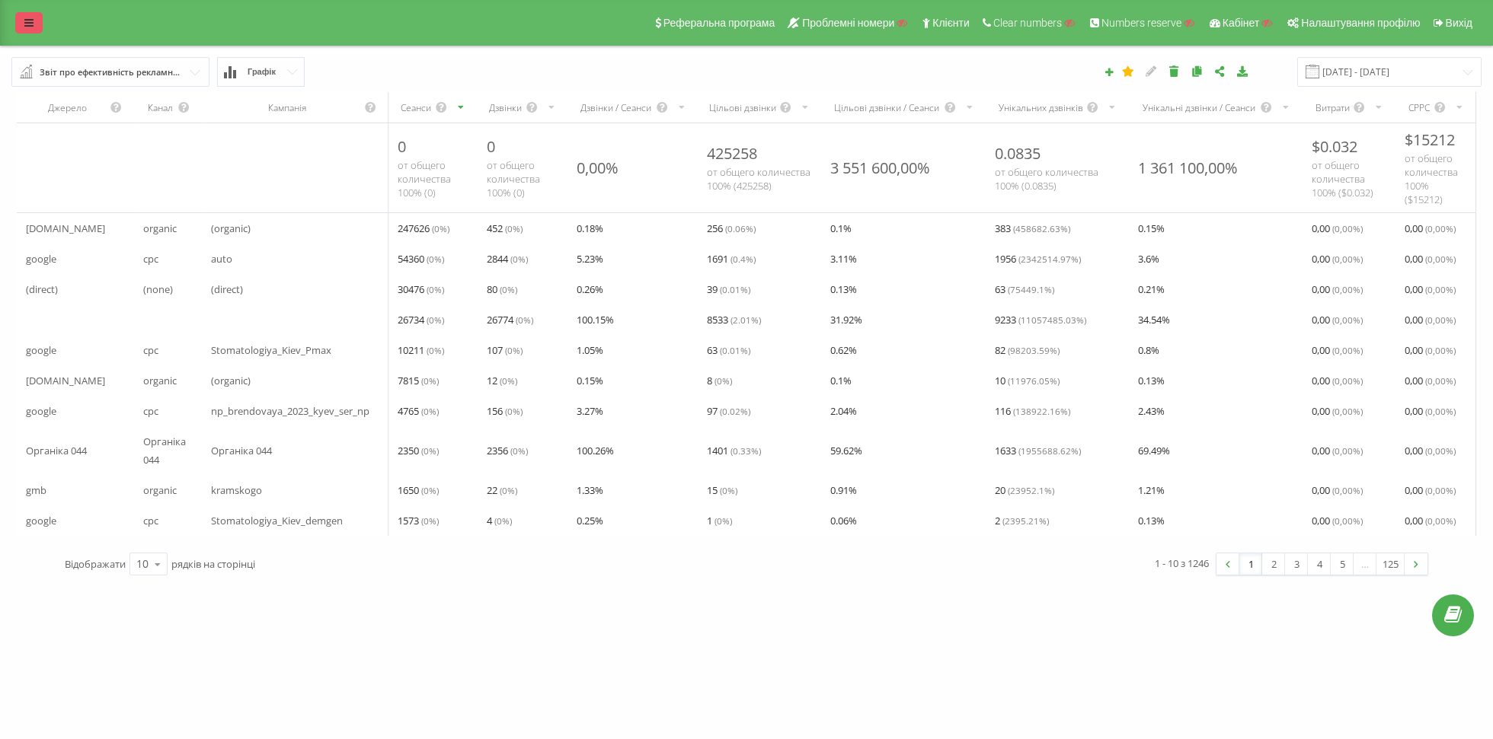
click at [21, 24] on link at bounding box center [28, 22] width 27 height 21
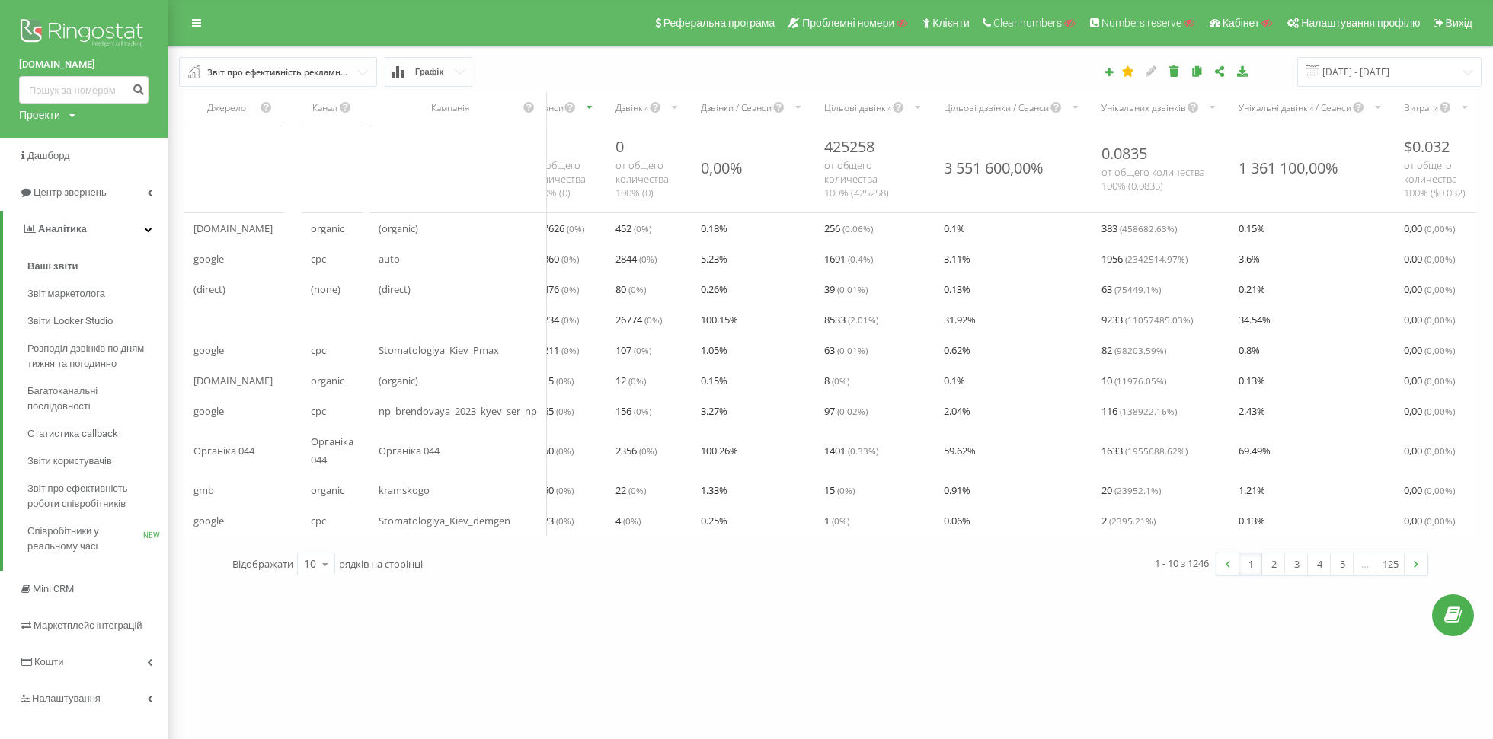
click at [37, 115] on div "Проекти" at bounding box center [39, 114] width 41 height 15
click at [54, 129] on input "text" at bounding box center [62, 138] width 76 height 22
type input "і"
type input "sheriff.com.ua"
click at [110, 125] on div "sheriff.com.ua Пошук" at bounding box center [84, 138] width 130 height 31
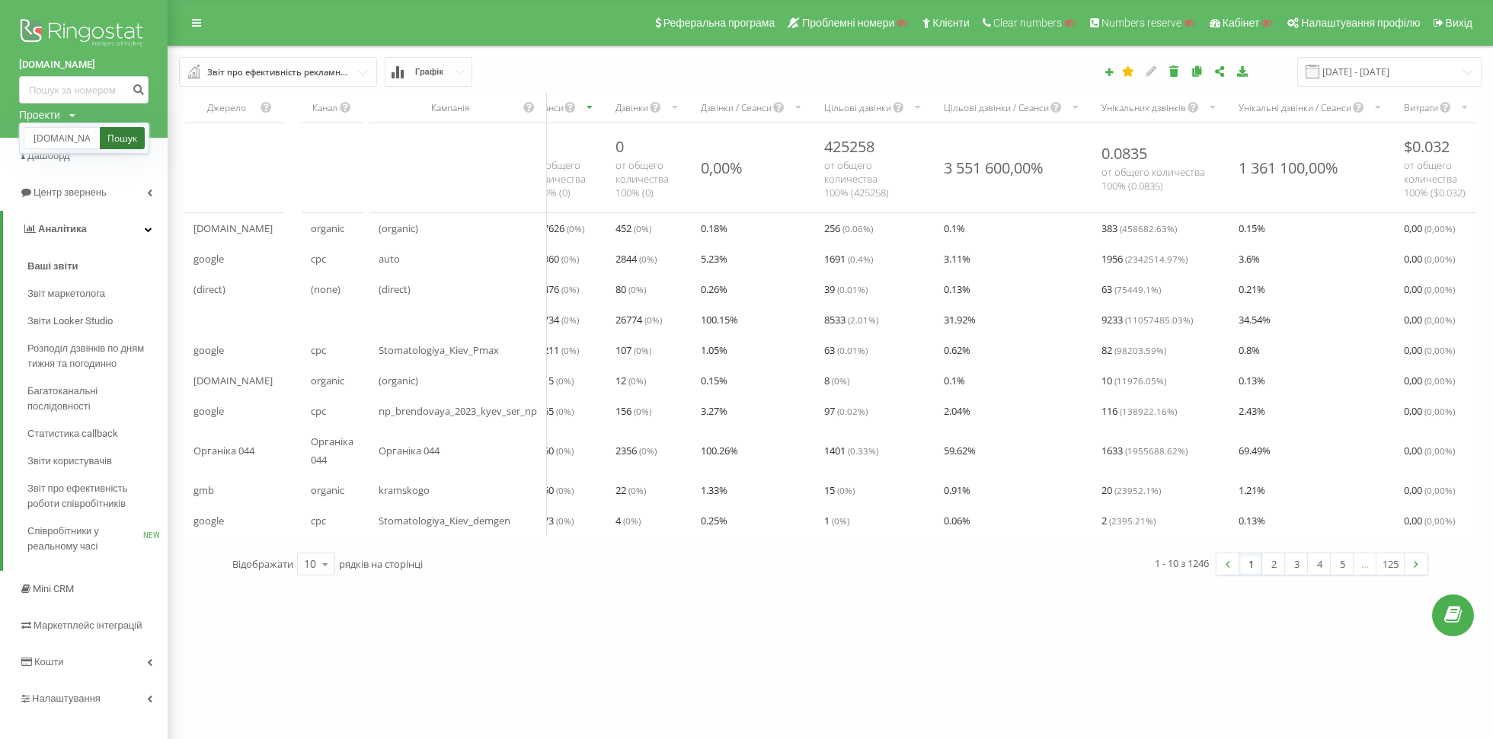
click at [110, 133] on link "Пошук" at bounding box center [122, 138] width 45 height 22
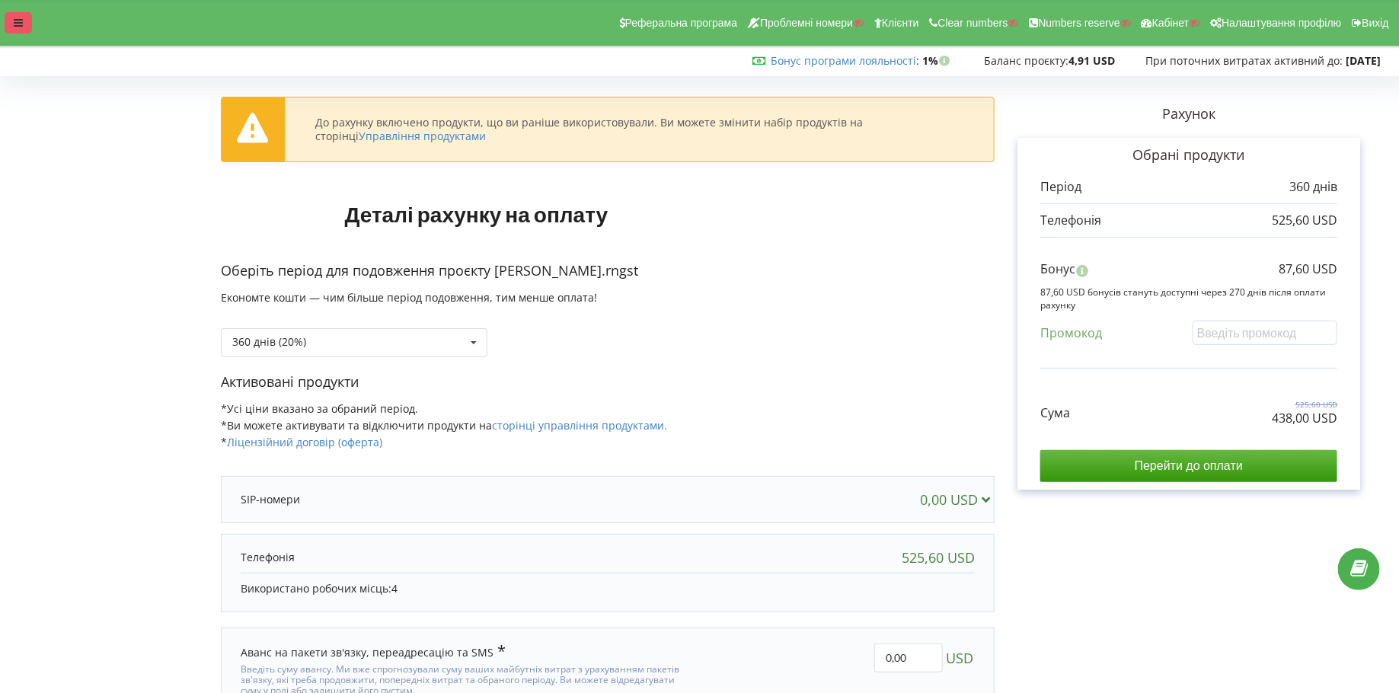
click at [21, 24] on icon at bounding box center [18, 23] width 9 height 11
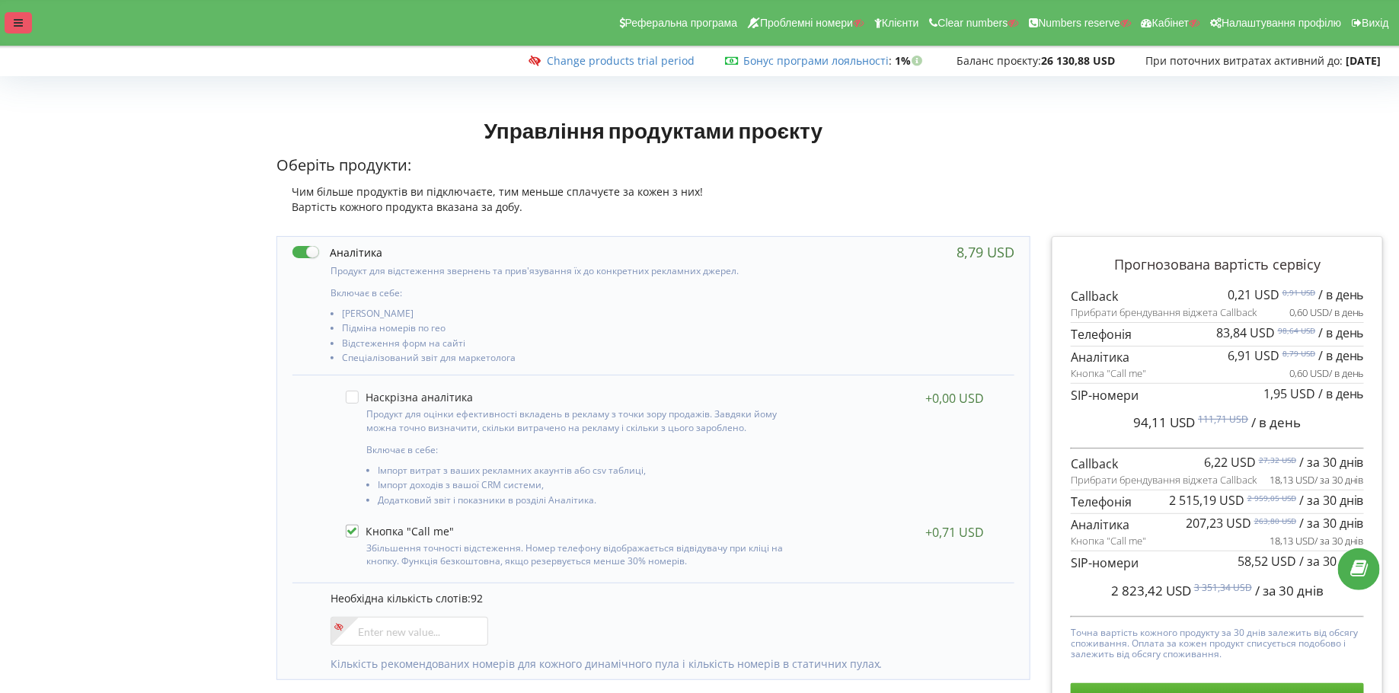
click at [13, 22] on div at bounding box center [18, 22] width 27 height 21
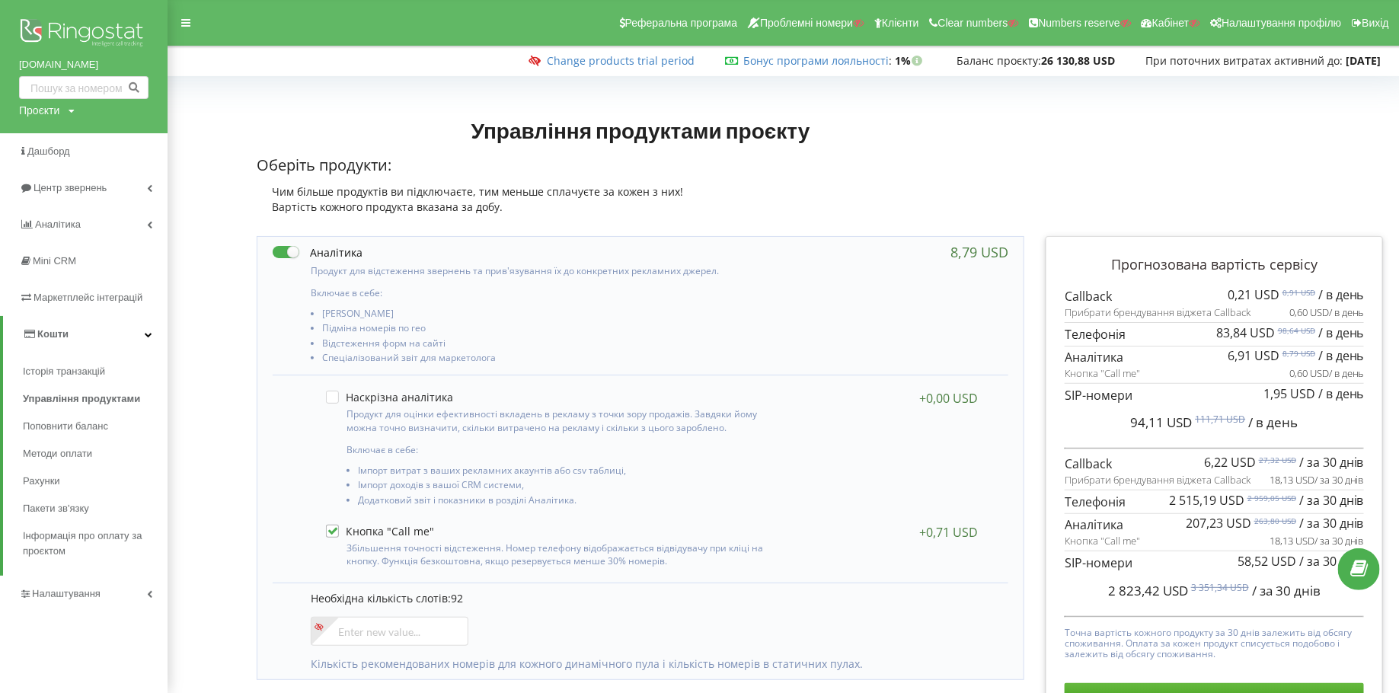
click at [40, 113] on div "Проєкти" at bounding box center [39, 110] width 40 height 15
click at [51, 133] on input "text" at bounding box center [66, 142] width 76 height 22
type input "и"
type input "barbara"
click at [126, 149] on link "Пошук" at bounding box center [125, 142] width 43 height 22
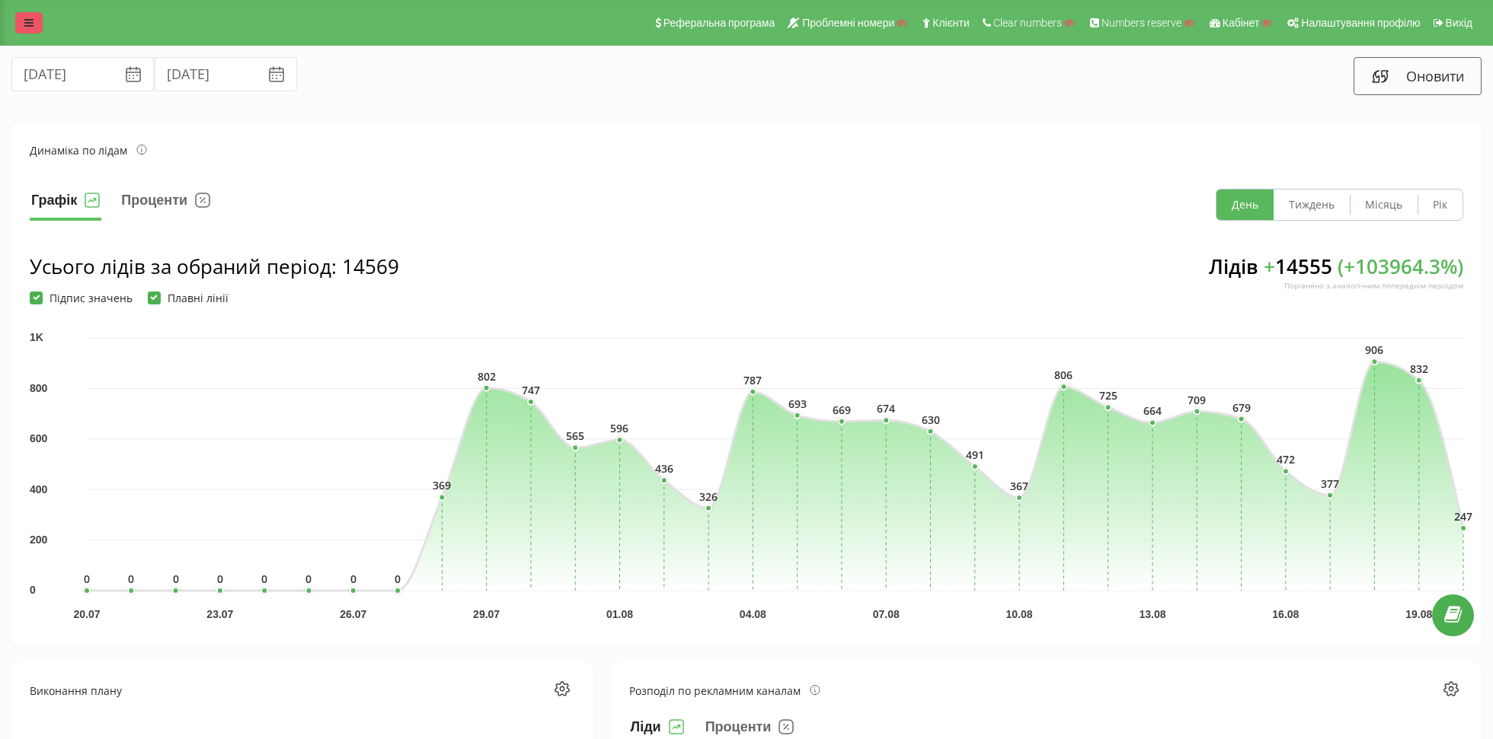
click at [37, 22] on link at bounding box center [28, 22] width 27 height 21
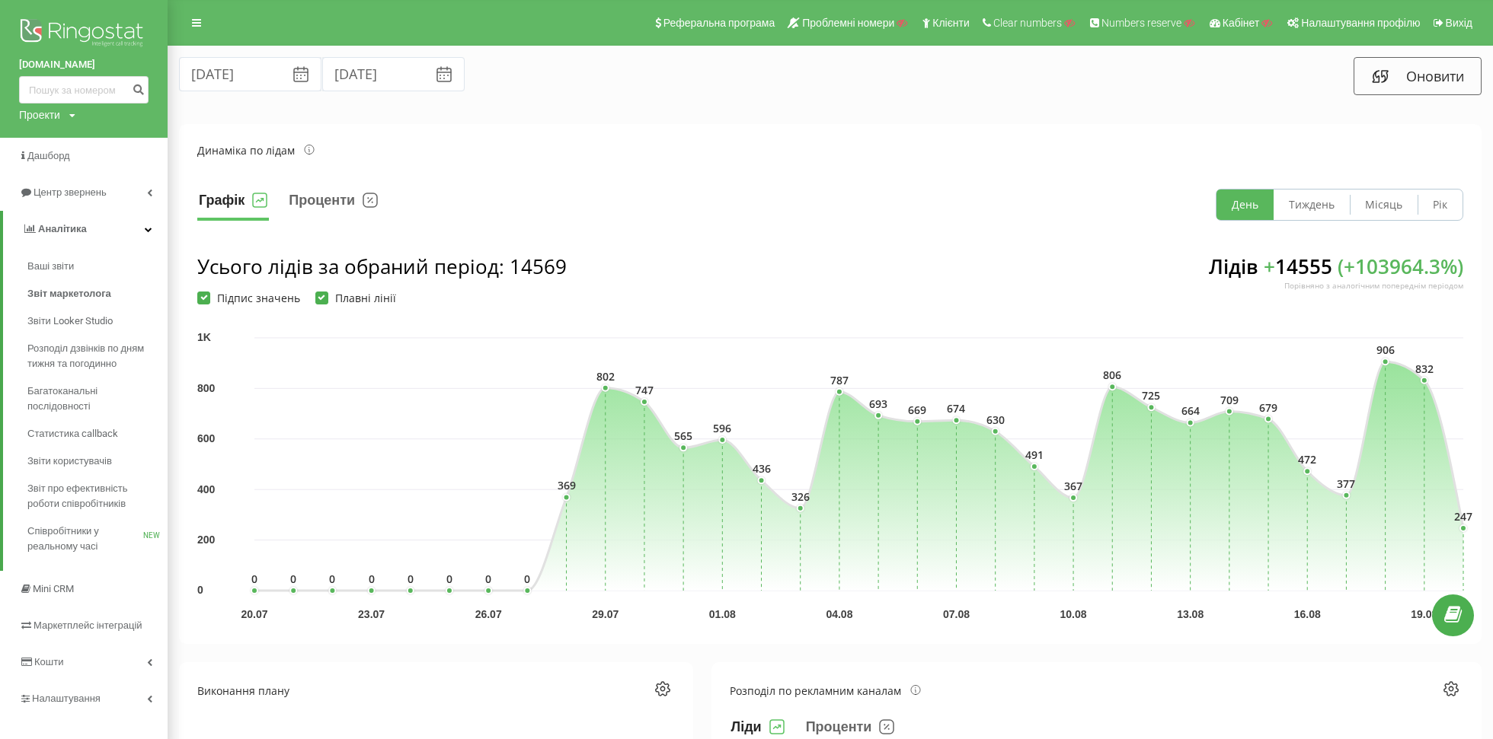
click at [45, 120] on div "Проекти" at bounding box center [39, 114] width 41 height 15
click at [64, 137] on input "text" at bounding box center [62, 138] width 76 height 22
type input "thermasteel.ua"
click at [118, 125] on div "thermasteel.ua Пошук" at bounding box center [84, 138] width 130 height 31
click at [118, 129] on link "Пошук" at bounding box center [122, 138] width 45 height 22
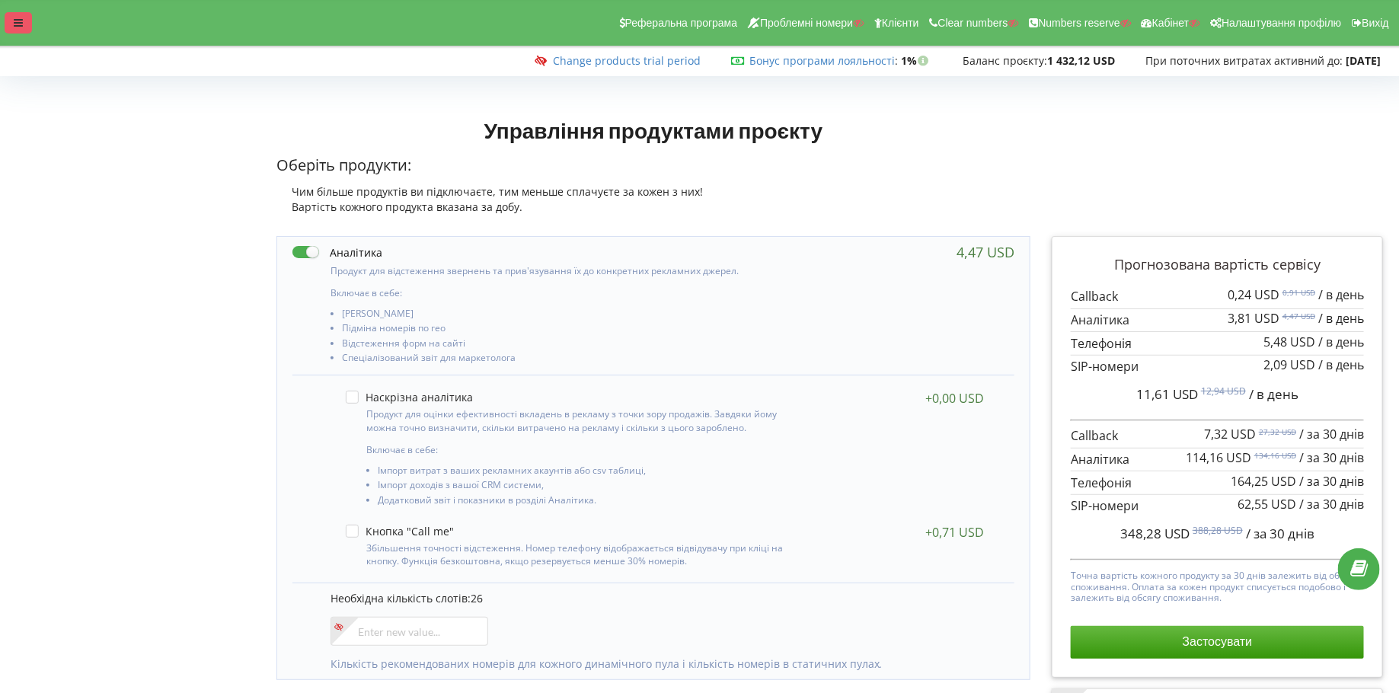
click at [10, 26] on div at bounding box center [18, 22] width 27 height 21
